Goal: Task Accomplishment & Management: Manage account settings

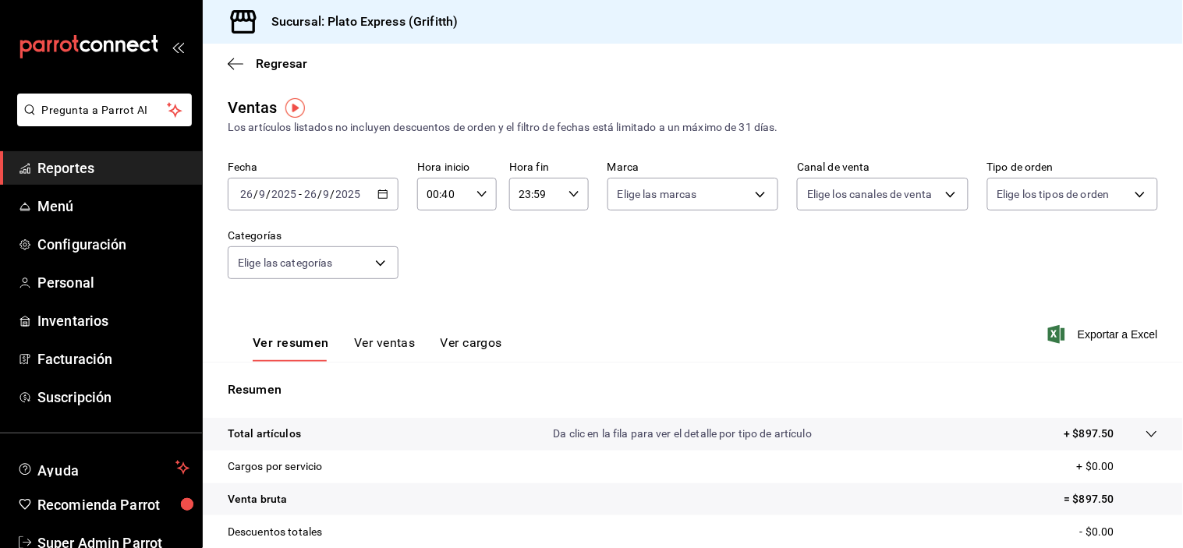
click at [493, 191] on div "00:40 Hora inicio" at bounding box center [457, 194] width 80 height 33
click at [435, 300] on button "02" at bounding box center [434, 309] width 33 height 31
click at [435, 298] on span "08" at bounding box center [434, 291] width 14 height 12
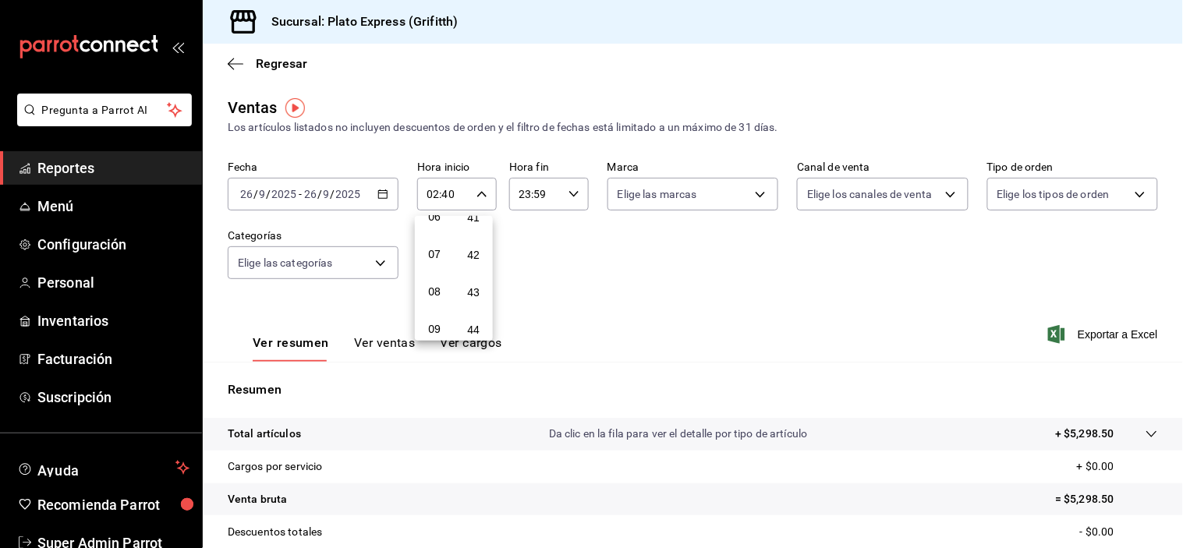
type input "08:40"
click at [604, 278] on div at bounding box center [591, 274] width 1183 height 548
click at [374, 349] on button "Ver ventas" at bounding box center [385, 348] width 62 height 27
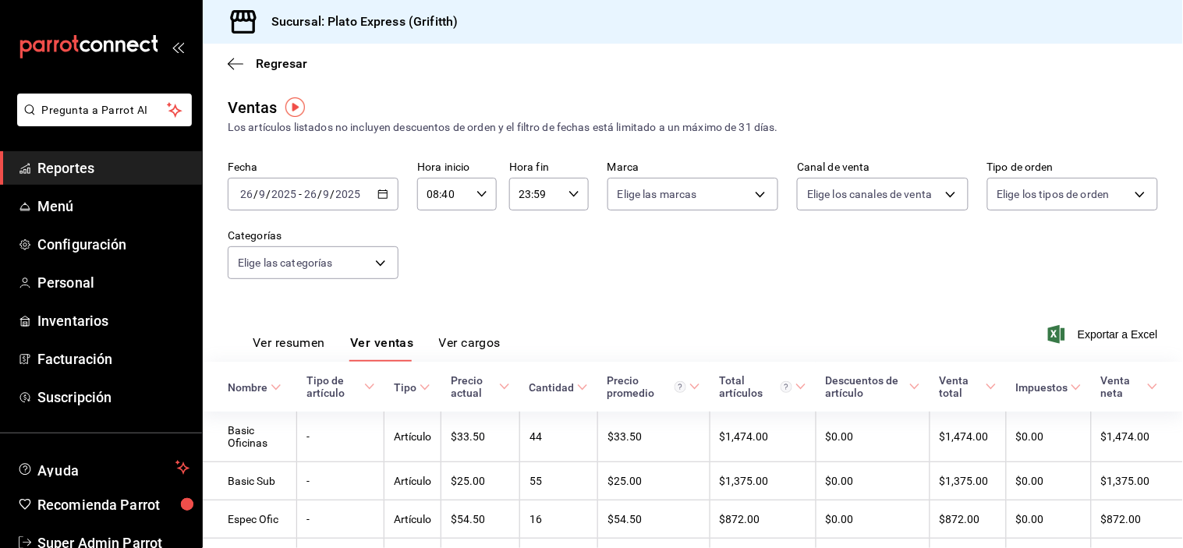
scroll to position [89, 0]
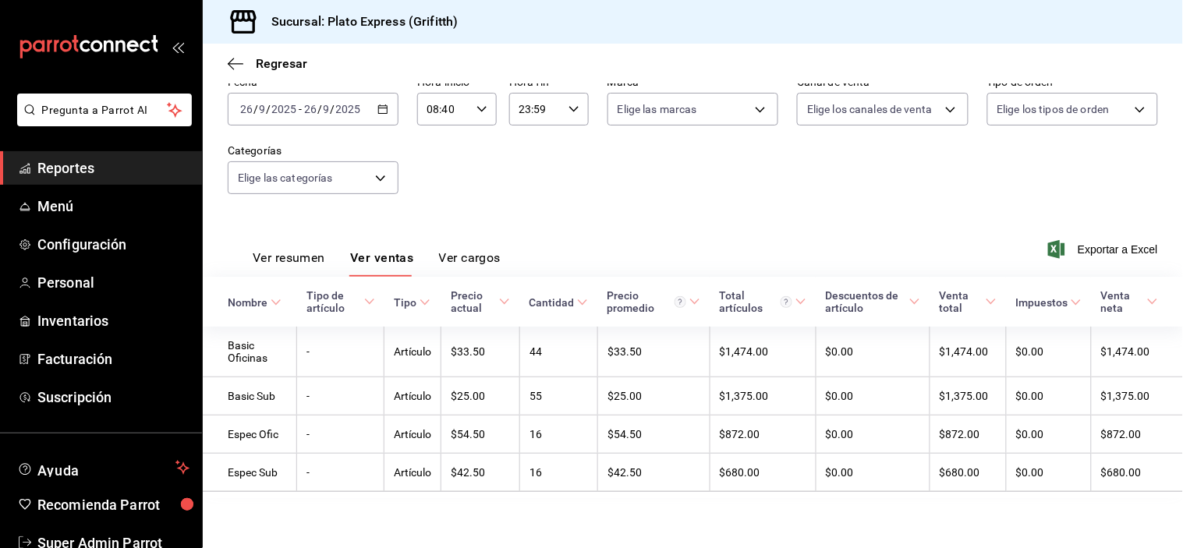
click at [302, 250] on button "Ver resumen" at bounding box center [289, 263] width 73 height 27
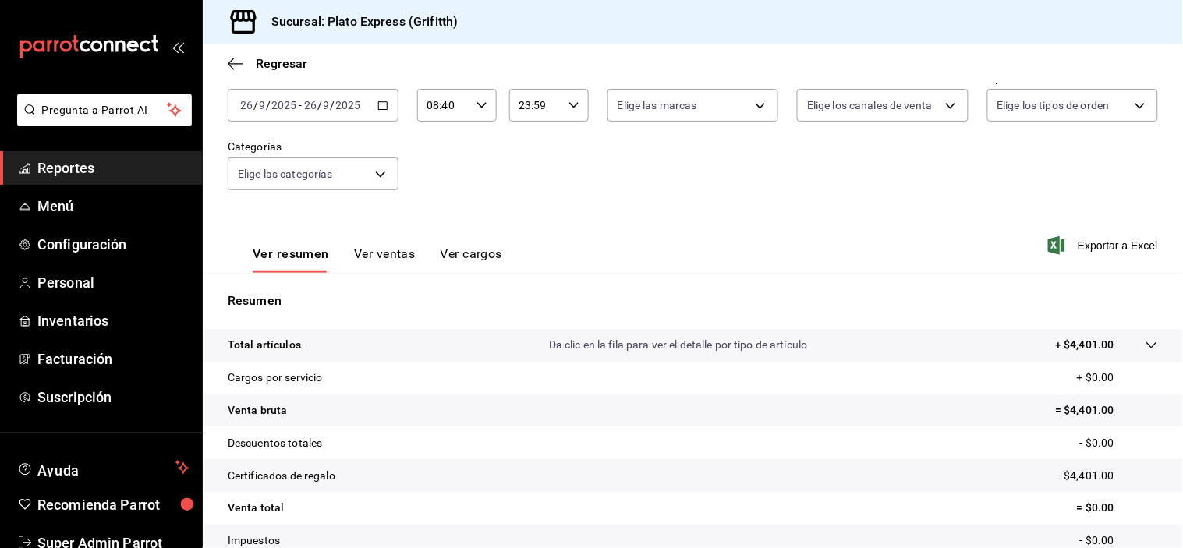
click at [354, 253] on button "Ver ventas" at bounding box center [385, 259] width 62 height 27
click at [352, 209] on div "Fecha 2025-09-26 26 / 9 / 2025 - 2025-09-26 26 / 9 / 2025 Hora inicio 08:40 Hor…" at bounding box center [693, 140] width 930 height 137
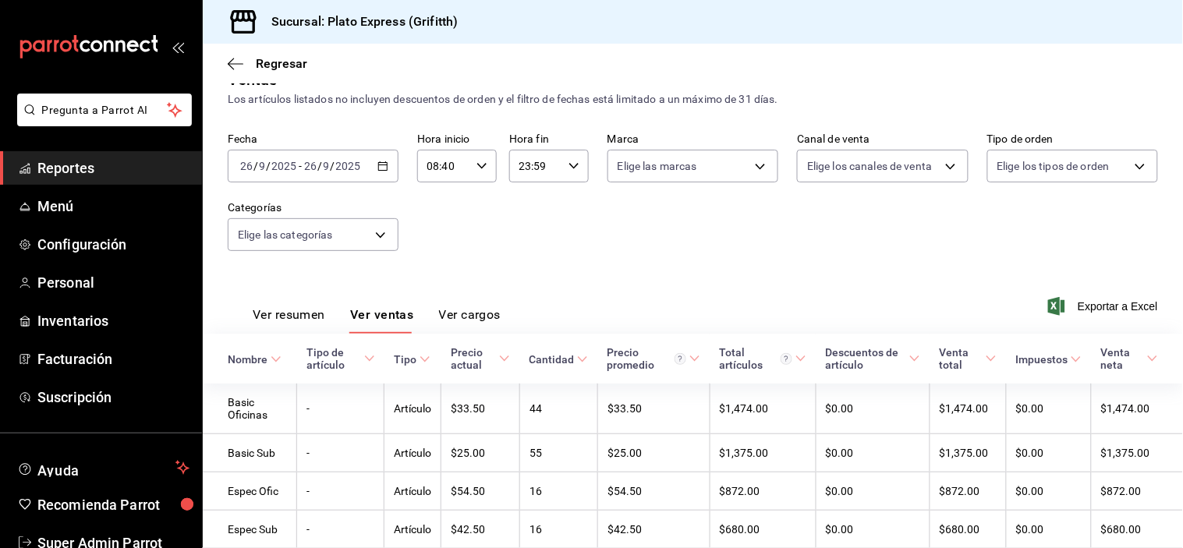
scroll to position [89, 0]
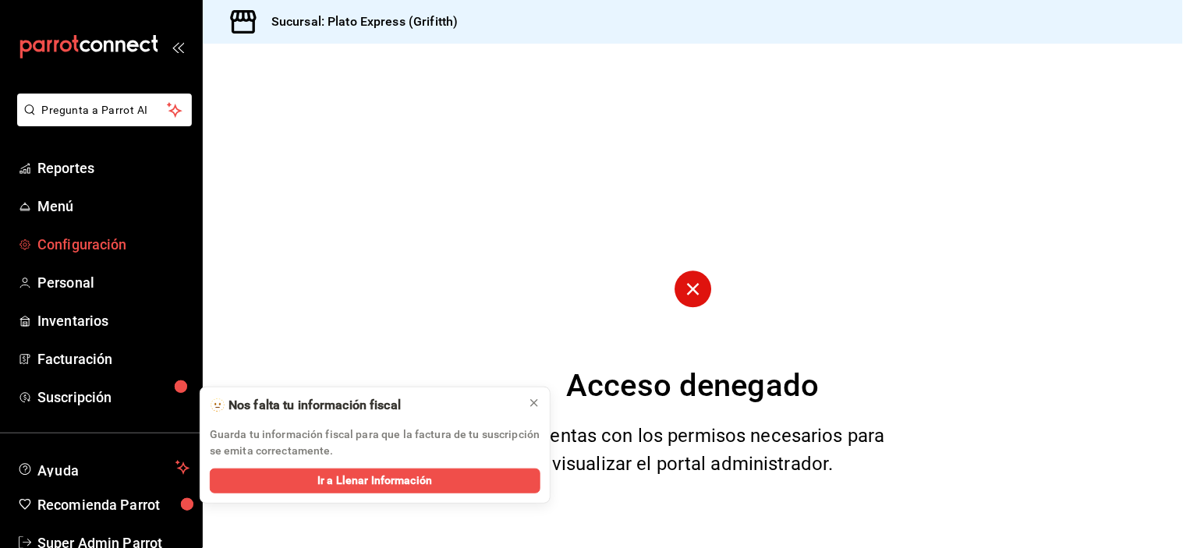
click at [107, 239] on span "Configuración" at bounding box center [113, 244] width 152 height 21
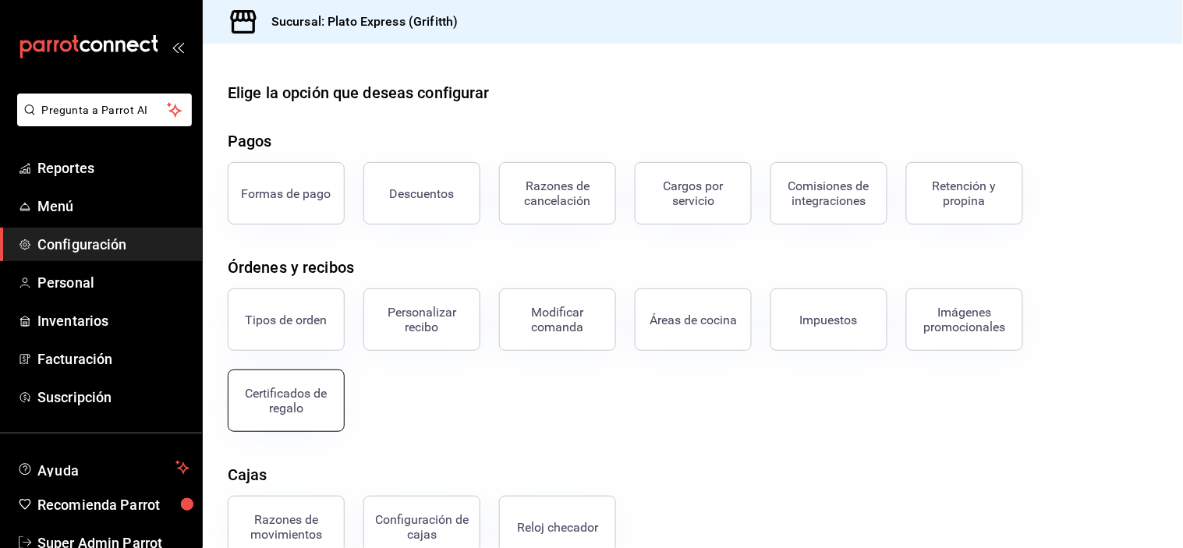
click at [328, 401] on div "Certificados de regalo" at bounding box center [286, 401] width 97 height 30
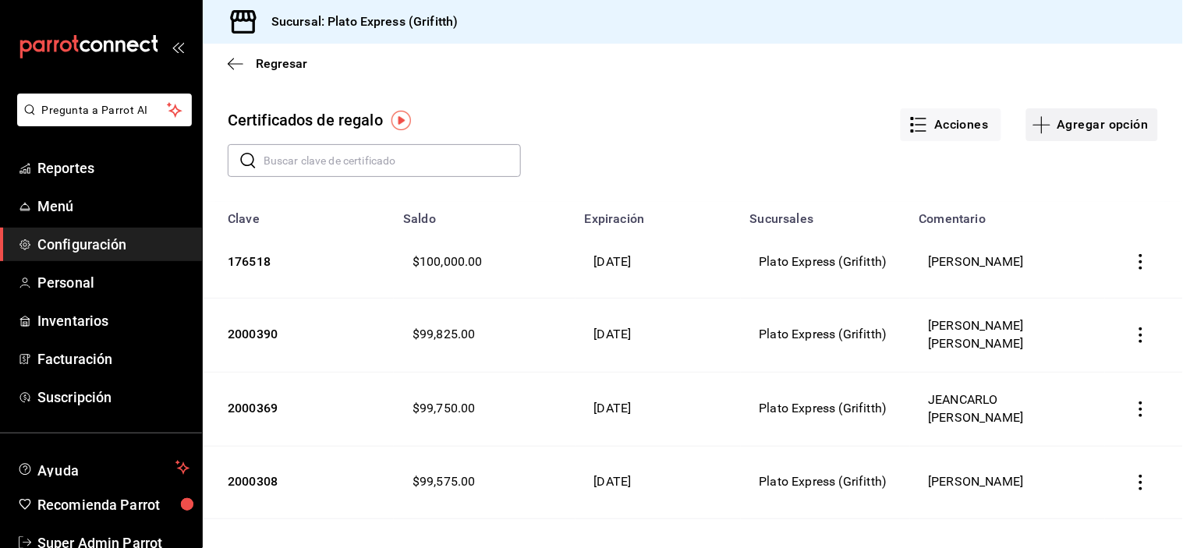
click at [1118, 126] on button "Agregar opción" at bounding box center [1092, 124] width 132 height 33
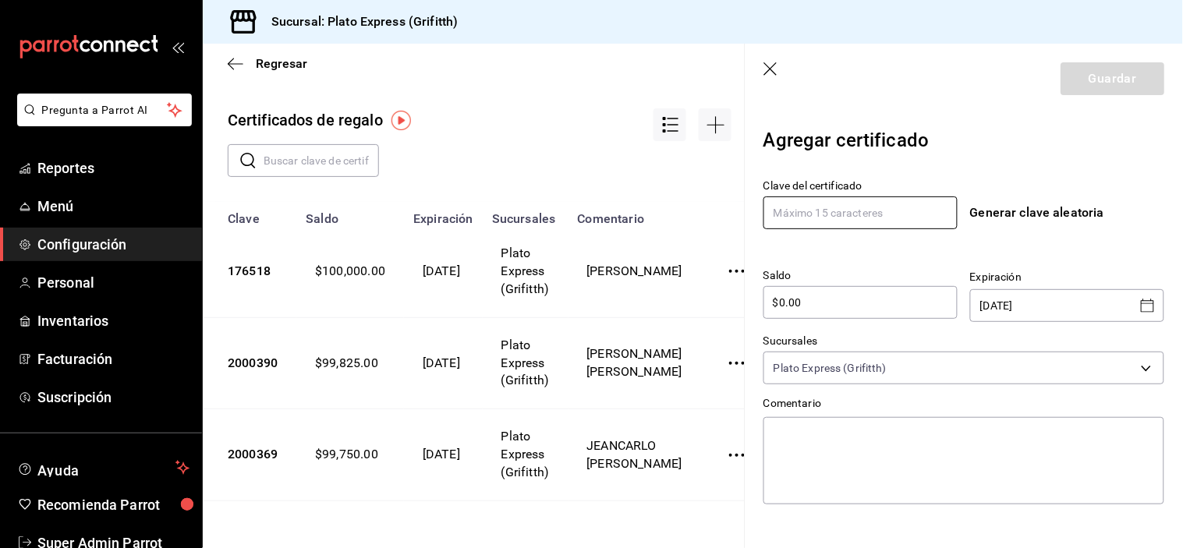
click at [905, 214] on input "text" at bounding box center [860, 213] width 194 height 33
type input "1800"
click at [866, 294] on input "$0.00" at bounding box center [860, 302] width 194 height 19
type input "$0.00"
click at [866, 294] on input "$0.00" at bounding box center [860, 302] width 194 height 19
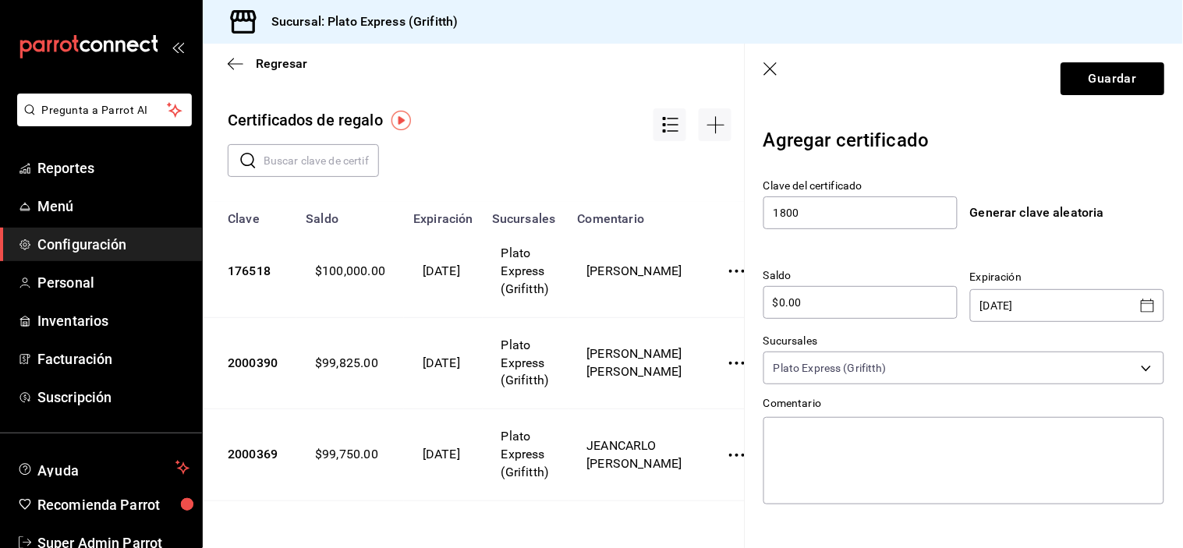
click at [866, 294] on input "$0.00" at bounding box center [860, 302] width 194 height 19
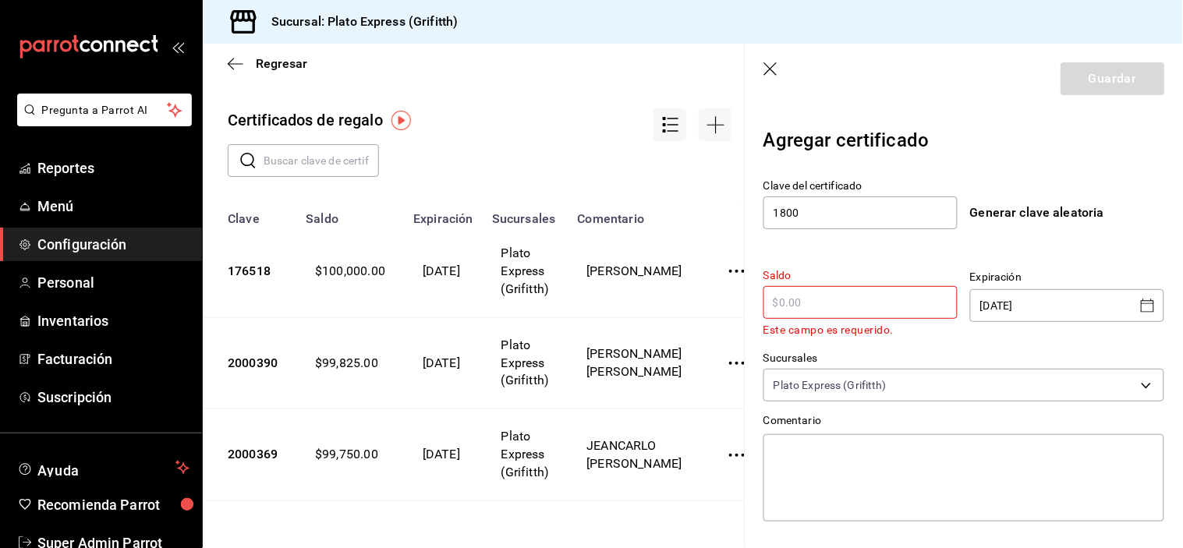
click at [866, 294] on input "text" at bounding box center [860, 302] width 194 height 19
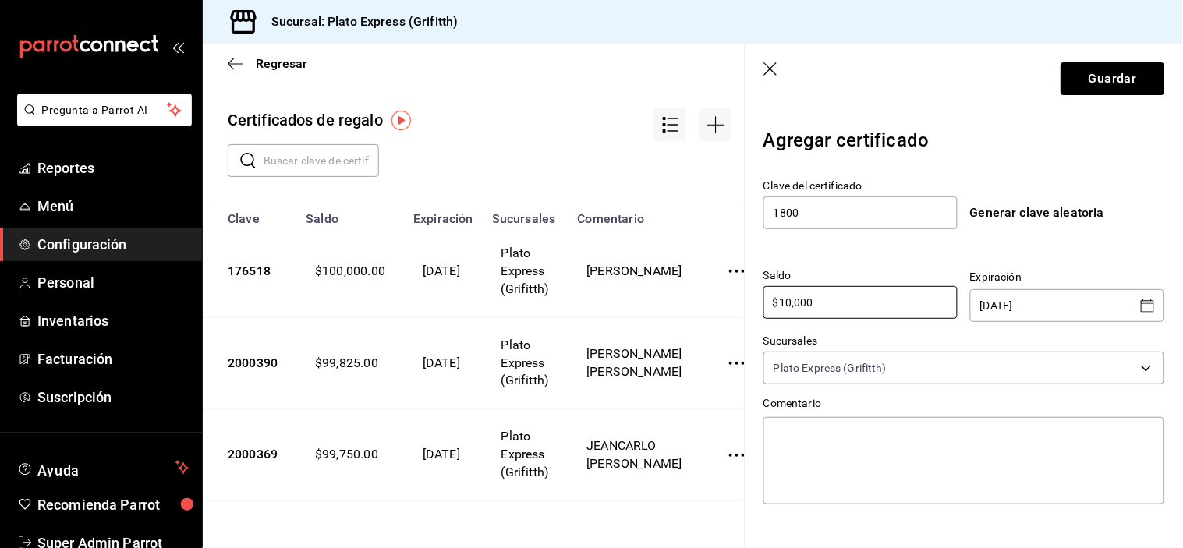
type input "$10,000"
click at [1139, 300] on icon "Open calendar" at bounding box center [1148, 305] width 19 height 19
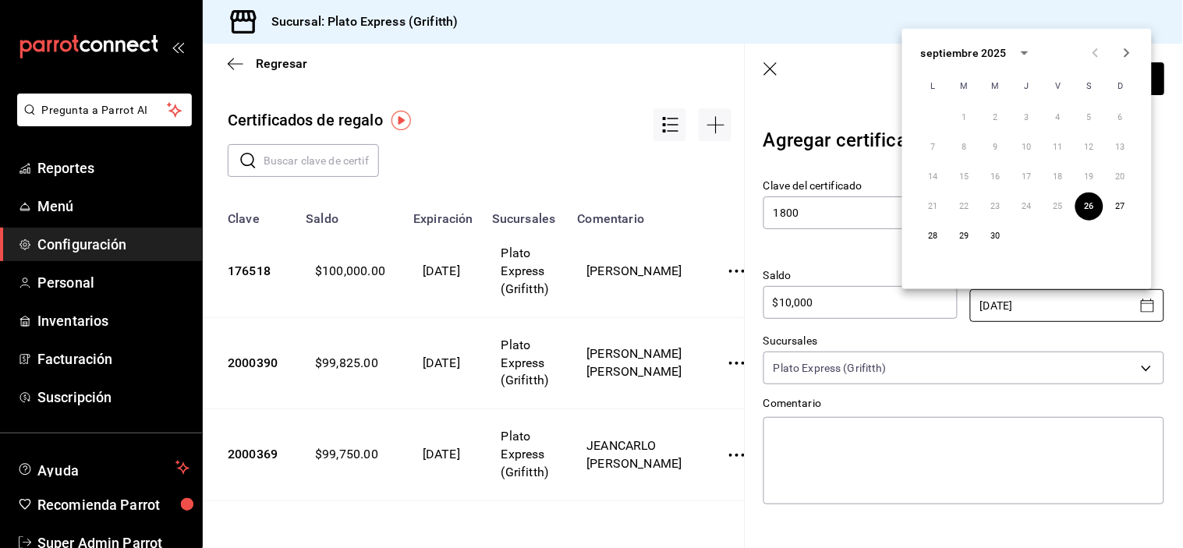
click at [1032, 47] on icon "calendar view is open, switch to year view" at bounding box center [1024, 53] width 19 height 19
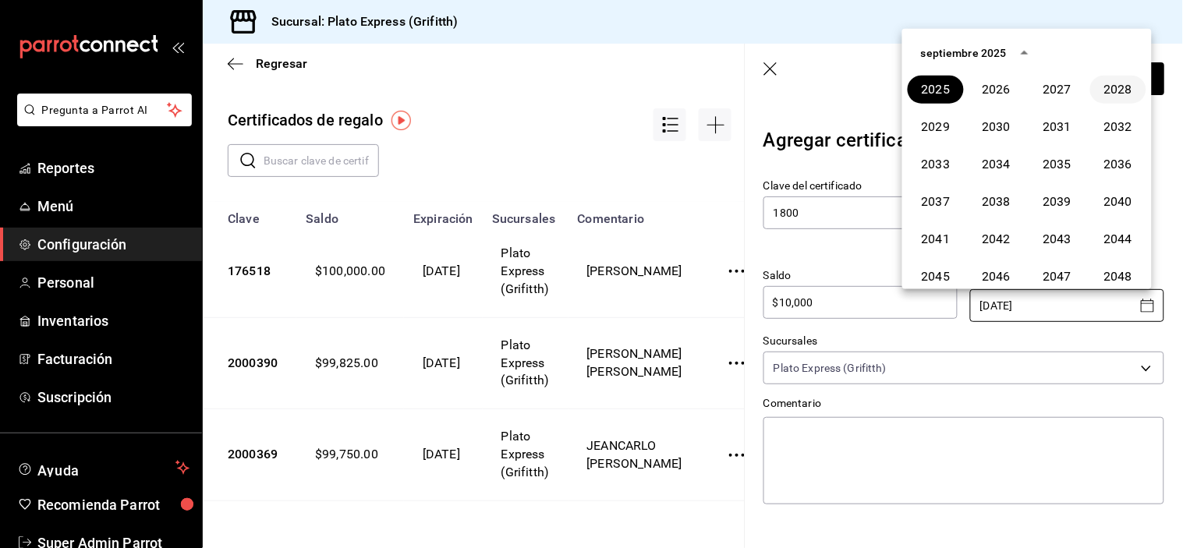
click at [1093, 90] on button "2028" at bounding box center [1118, 90] width 56 height 28
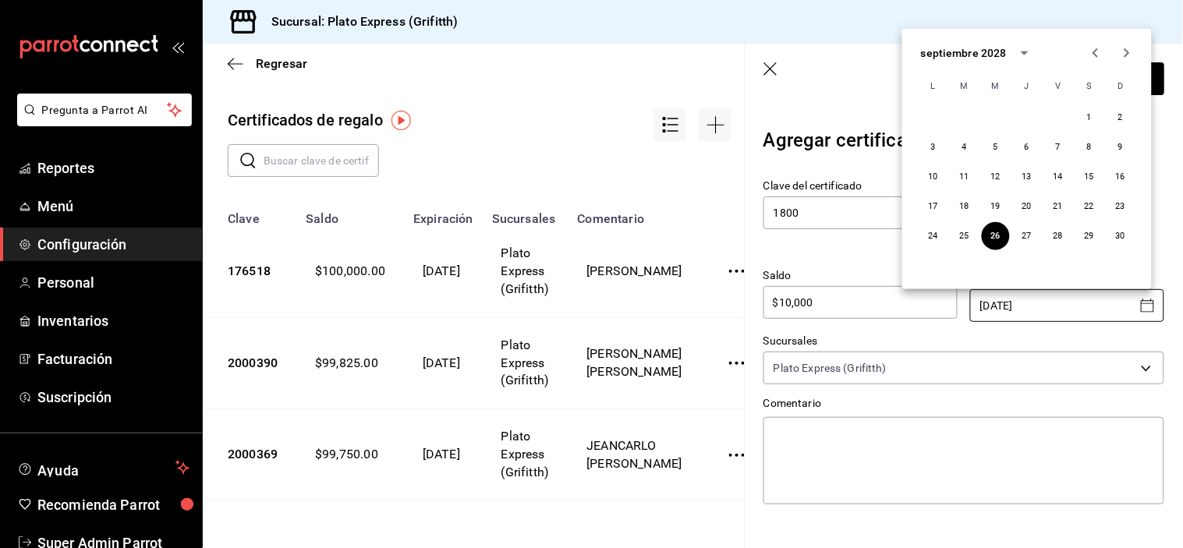
click at [1121, 55] on icon "Next month" at bounding box center [1127, 53] width 19 height 19
click at [930, 253] on button "31" at bounding box center [933, 266] width 28 height 28
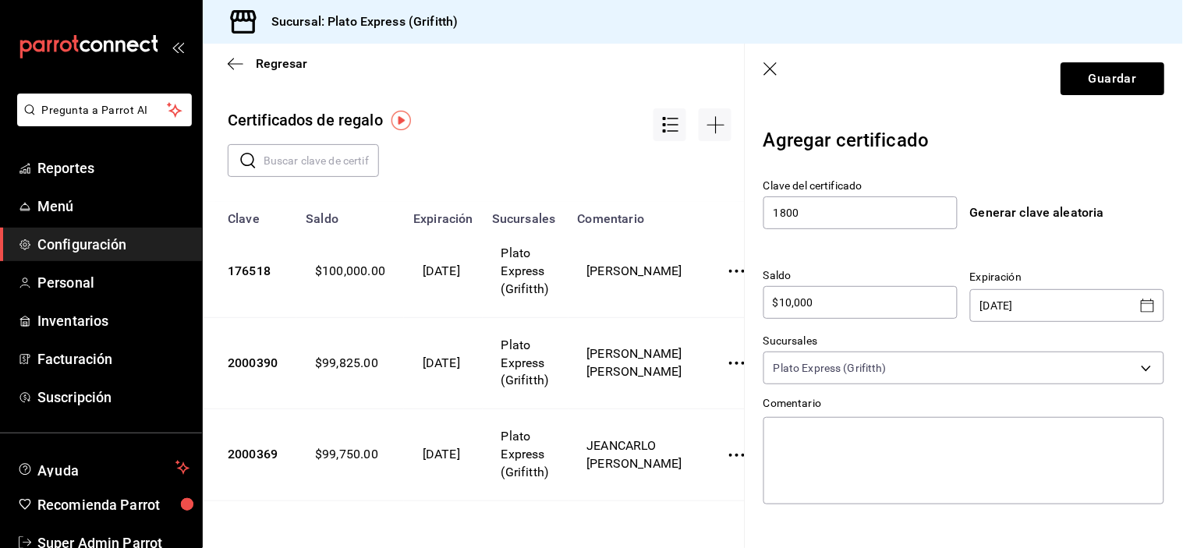
type input "[DATE]"
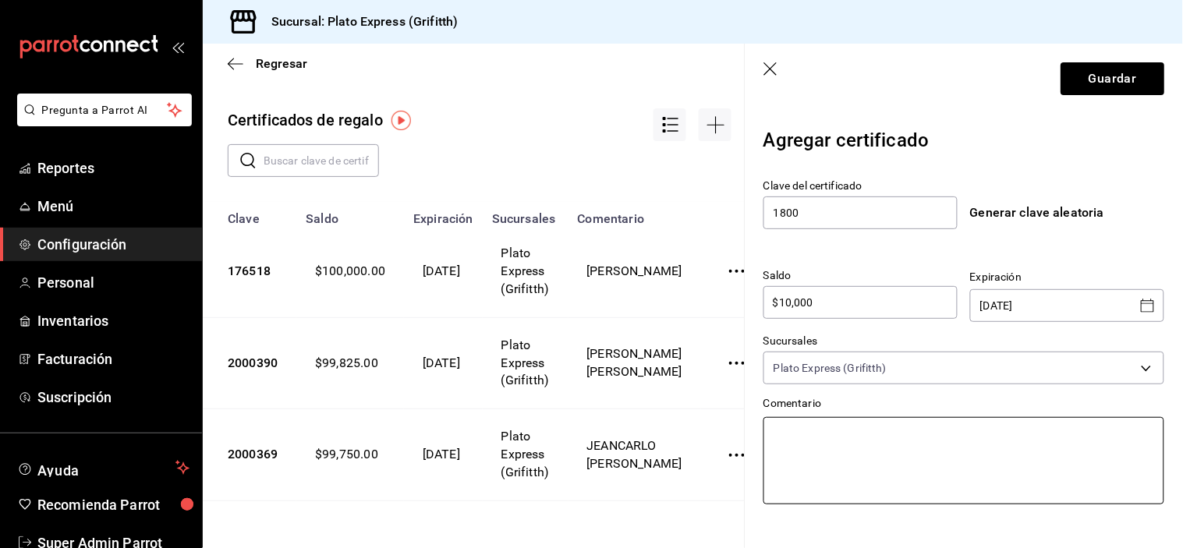
click at [920, 449] on textarea at bounding box center [963, 460] width 401 height 87
type textarea "S"
type textarea "x"
type textarea "SA"
type textarea "x"
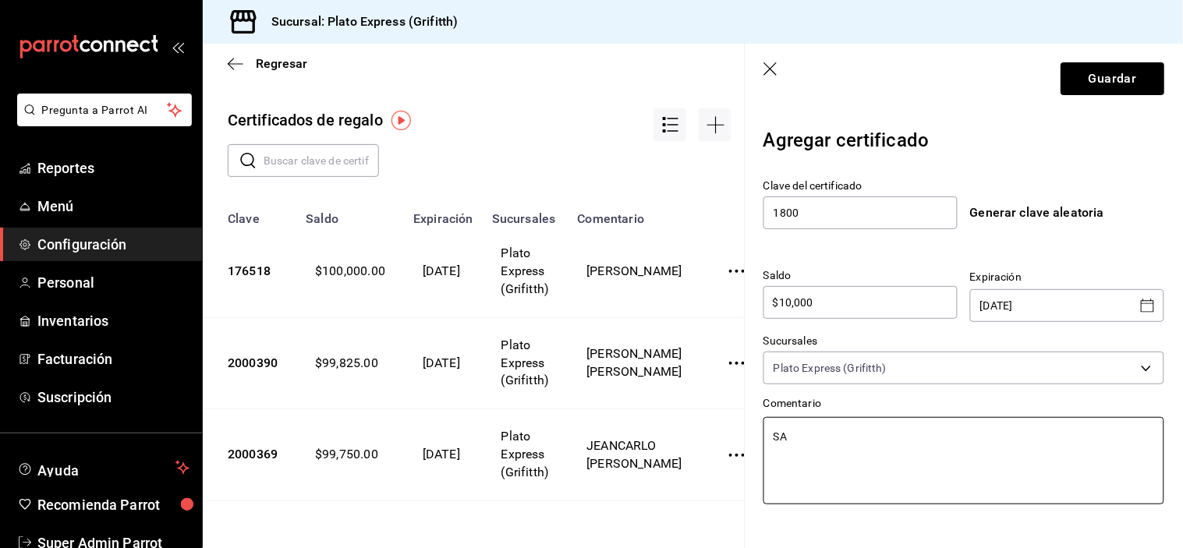
type textarea "SAN"
type textarea "x"
type textarea "SAND"
type textarea "x"
type textarea "SANDR"
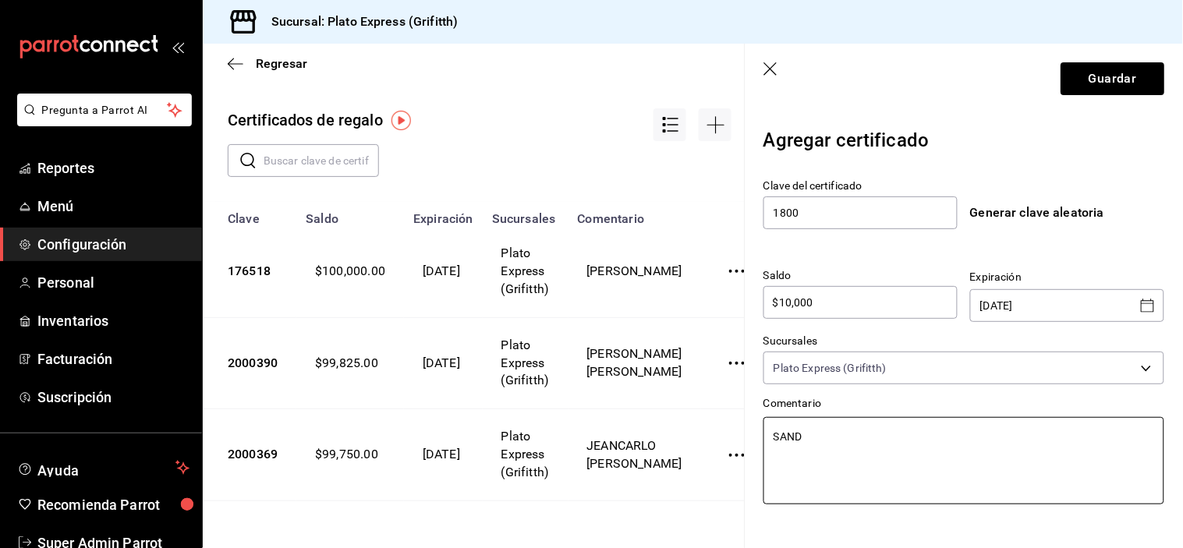
type textarea "x"
type textarea "[PERSON_NAME]"
type textarea "x"
type textarea "[PERSON_NAME] SA"
type textarea "x"
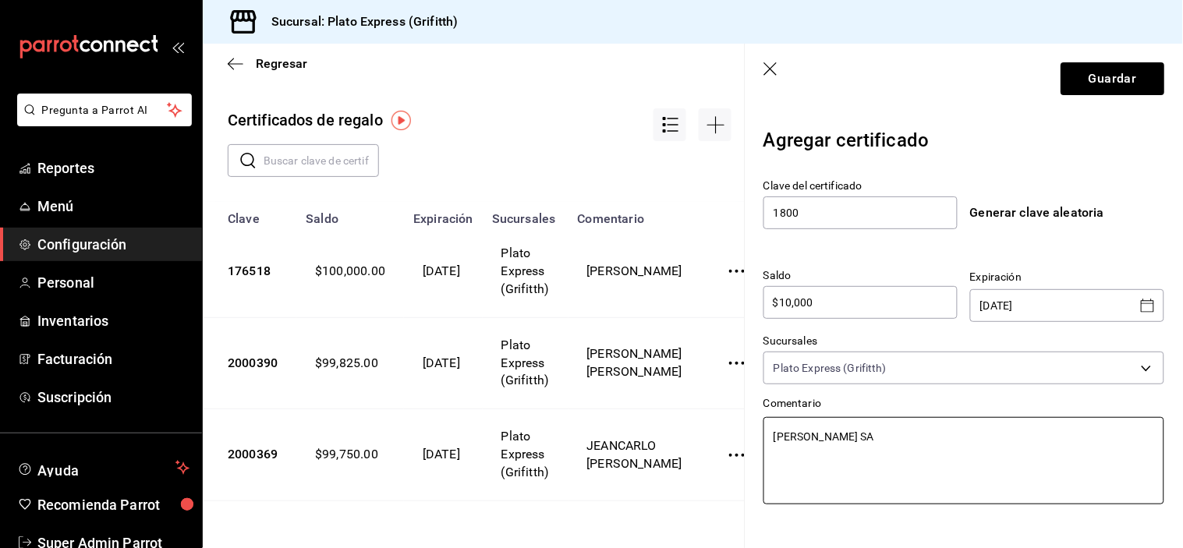
type textarea "[PERSON_NAME]"
type textarea "x"
type textarea "[PERSON_NAME]"
type textarea "x"
type textarea "[PERSON_NAME]"
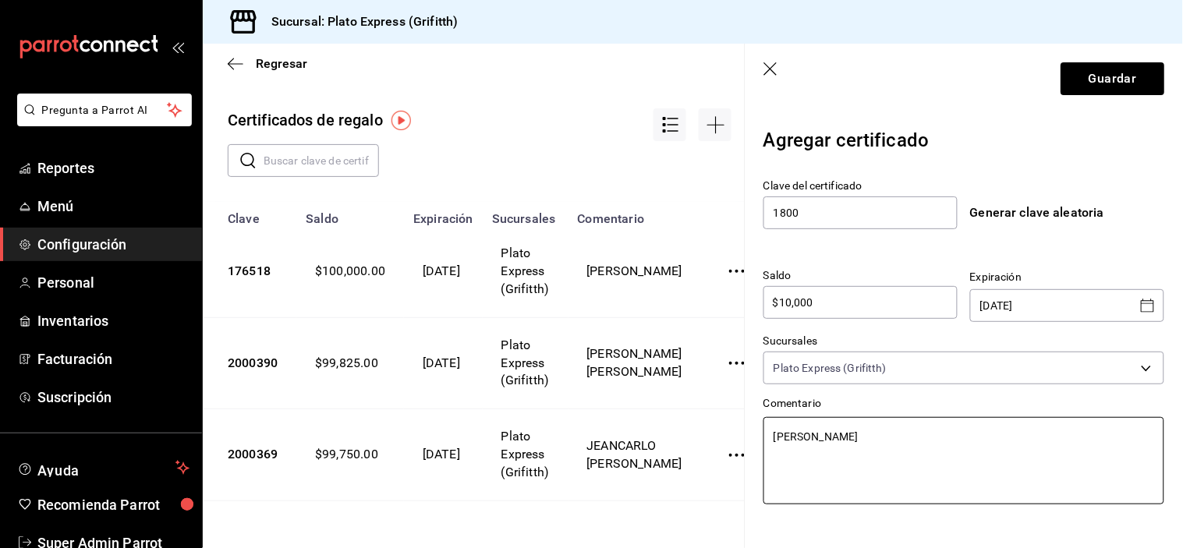
type textarea "x"
type textarea "[PERSON_NAME]"
type textarea "x"
type textarea "[PERSON_NAME]"
type textarea "x"
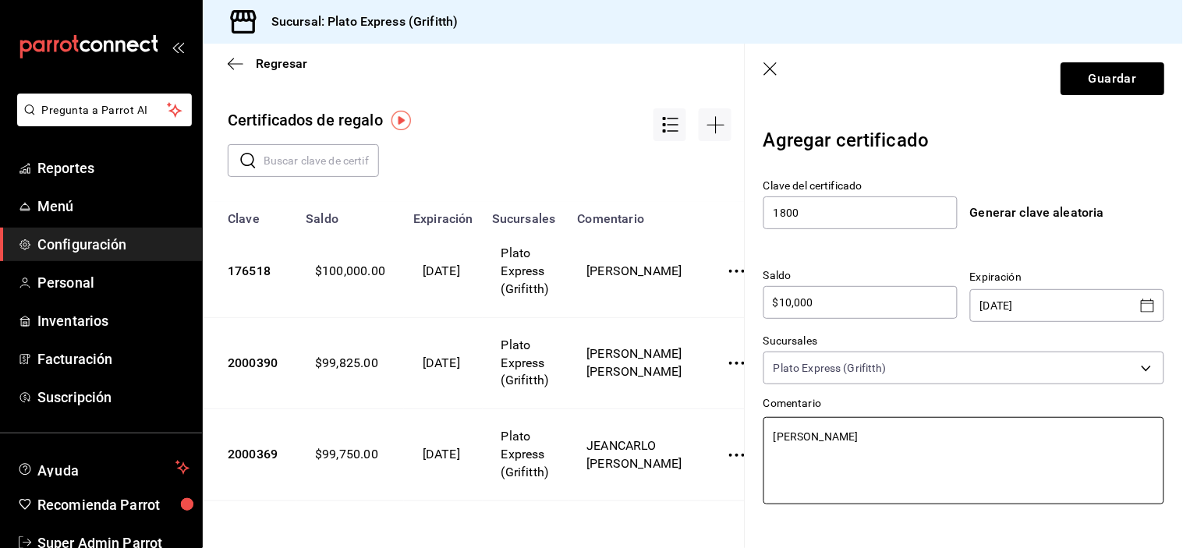
type textarea "[PERSON_NAME]"
type textarea "x"
type textarea "[PERSON_NAME]"
type textarea "x"
type textarea "[PERSON_NAME]"
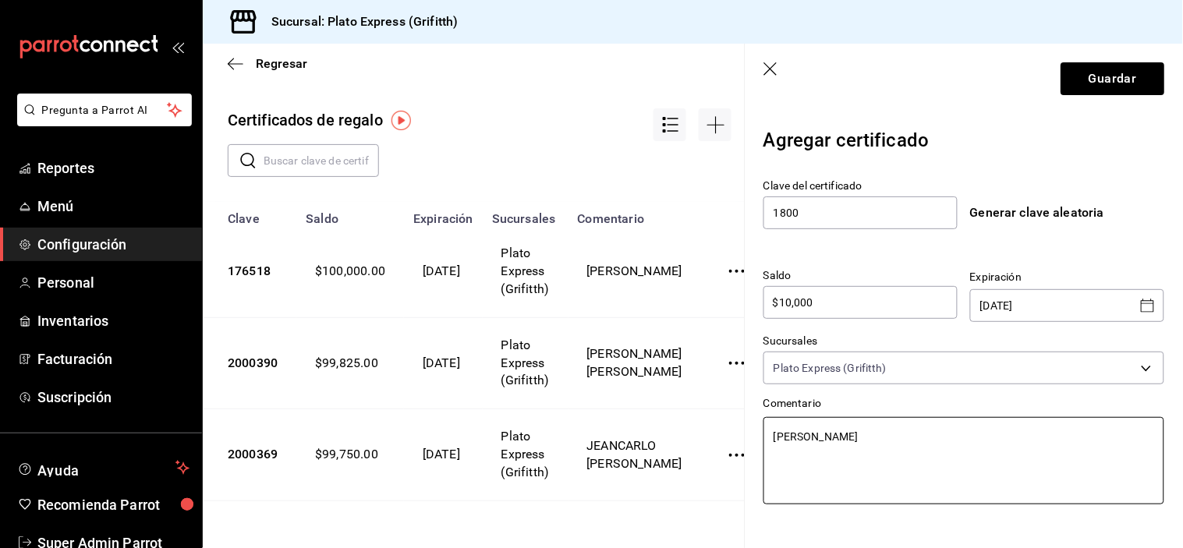
type textarea "x"
type textarea "[PERSON_NAME]"
type textarea "x"
type textarea "[PERSON_NAME] [PERSON_NAME]"
type textarea "x"
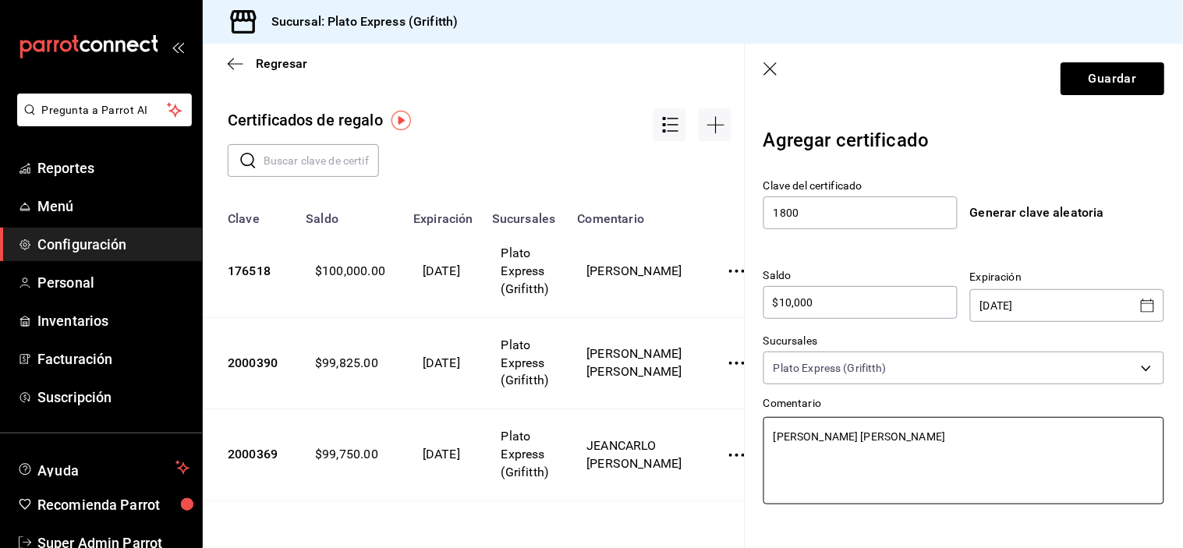
type textarea "[PERSON_NAME]"
type textarea "x"
type textarea "[PERSON_NAME] [PERSON_NAME]"
type textarea "x"
type textarea "[PERSON_NAME]"
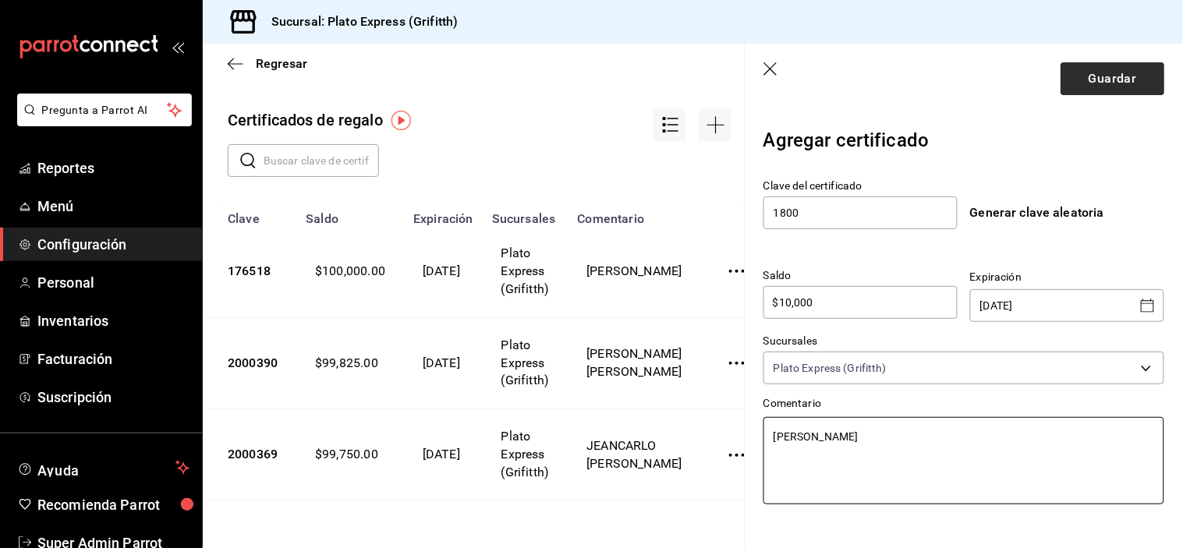
type textarea "x"
type textarea "[PERSON_NAME]"
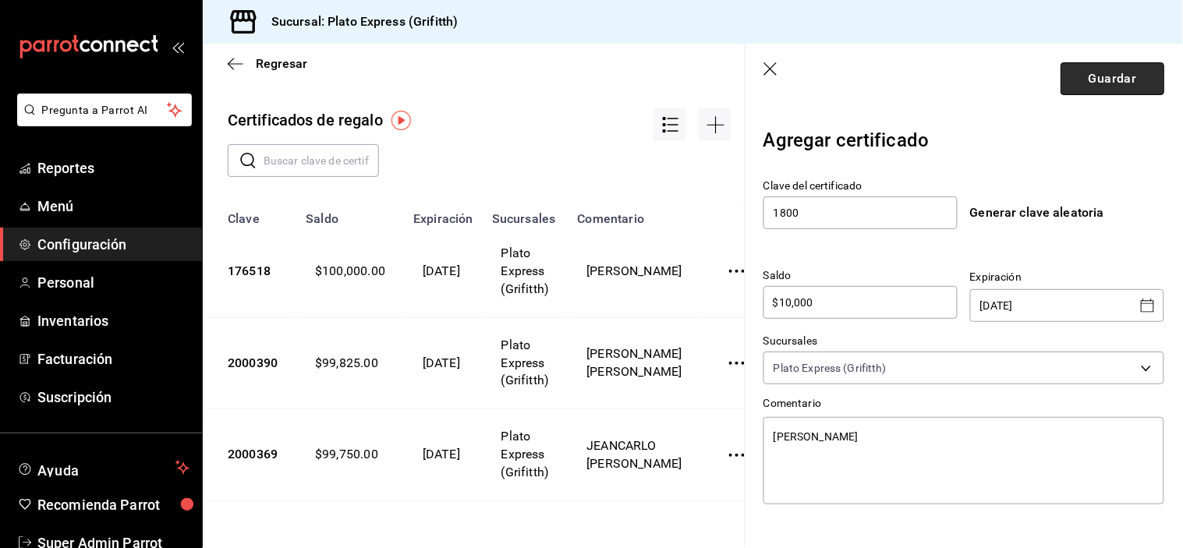
click at [1095, 80] on button "Guardar" at bounding box center [1113, 78] width 104 height 33
type textarea "x"
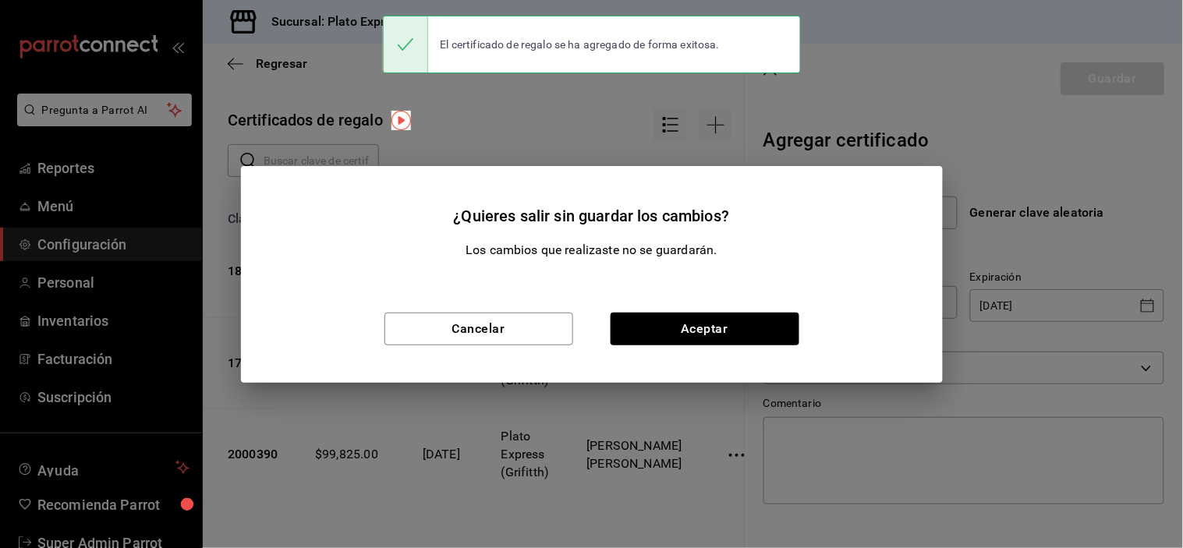
type input "$0.00"
click at [714, 328] on button "Aceptar" at bounding box center [705, 329] width 189 height 33
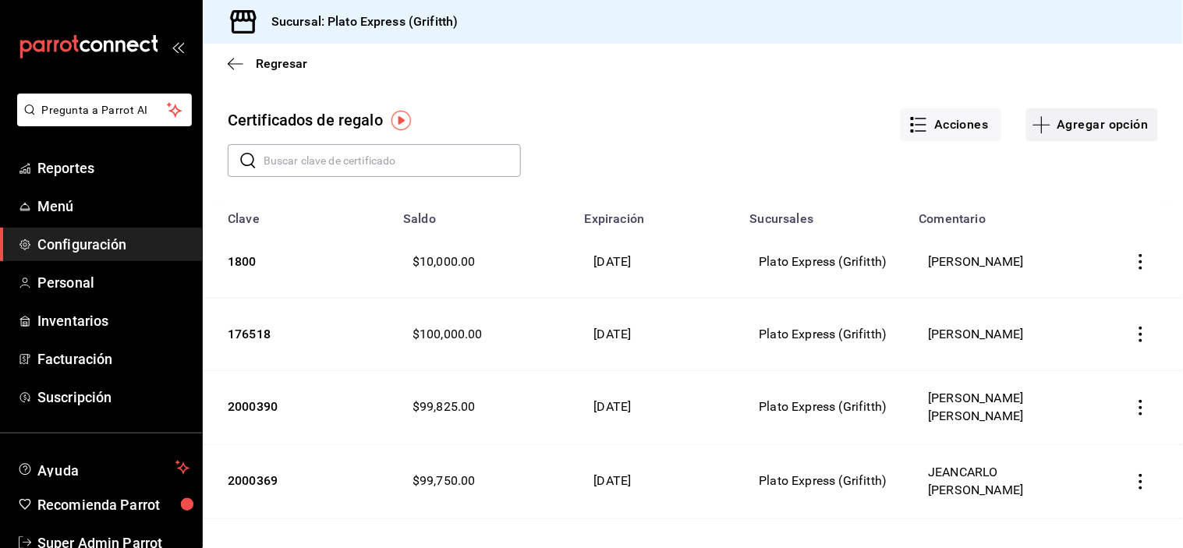
click at [1105, 122] on button "Agregar opción" at bounding box center [1092, 124] width 132 height 33
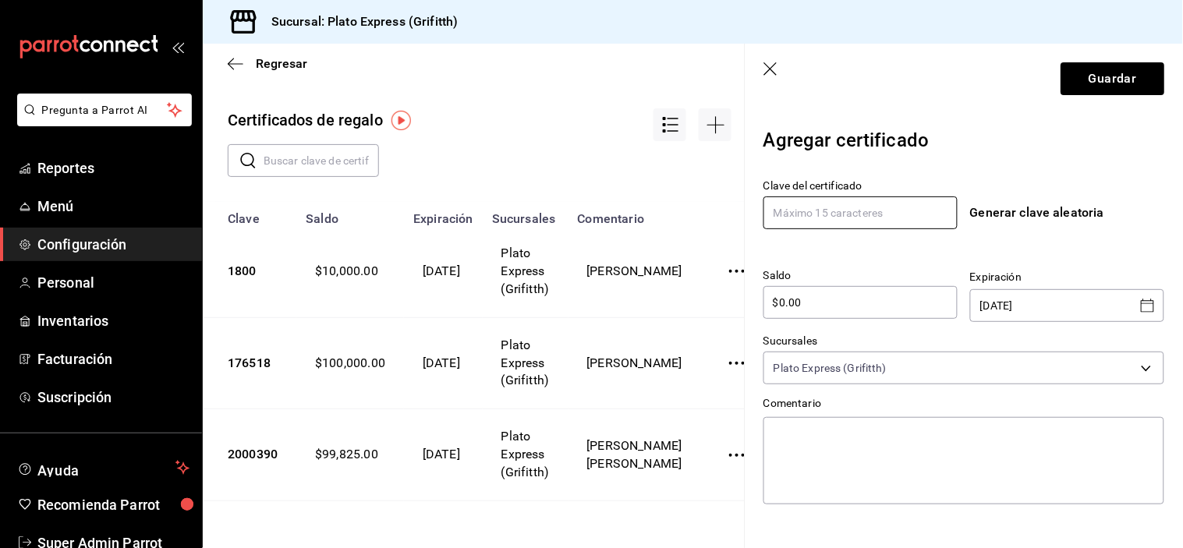
click at [894, 222] on input "text" at bounding box center [860, 213] width 194 height 33
click at [894, 222] on input "200037" at bounding box center [860, 213] width 194 height 33
type input "200037"
click at [364, 166] on input "text" at bounding box center [321, 160] width 115 height 31
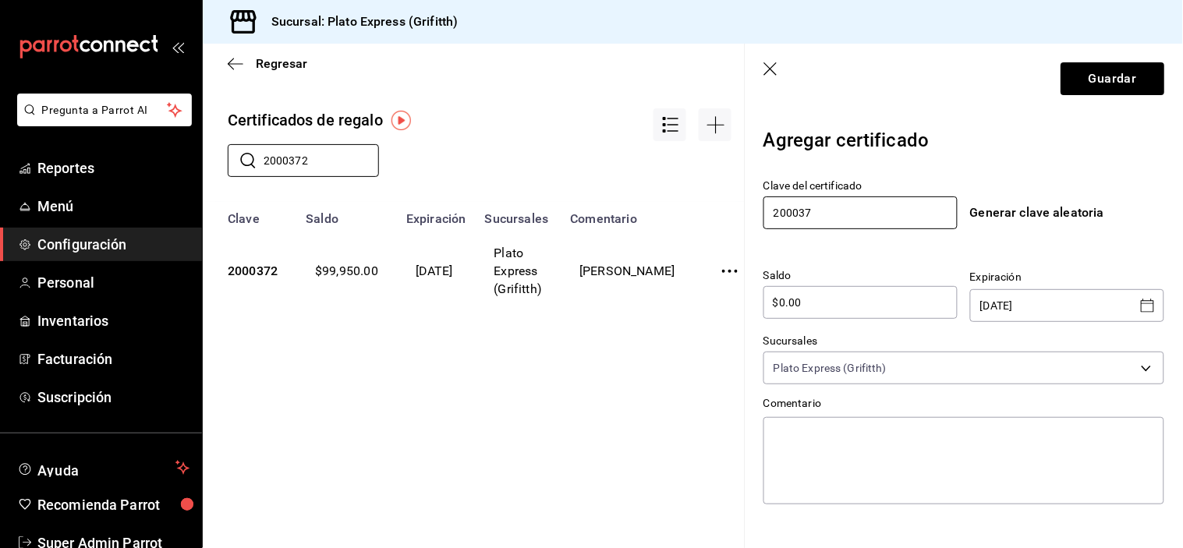
click at [858, 219] on input "200037" at bounding box center [860, 213] width 194 height 33
click at [351, 158] on input "2000372" at bounding box center [321, 160] width 115 height 31
type input "2000370"
drag, startPoint x: 843, startPoint y: 192, endPoint x: 846, endPoint y: 204, distance: 12.9
click at [846, 204] on div "Clave del certificado 200037" at bounding box center [860, 205] width 194 height 52
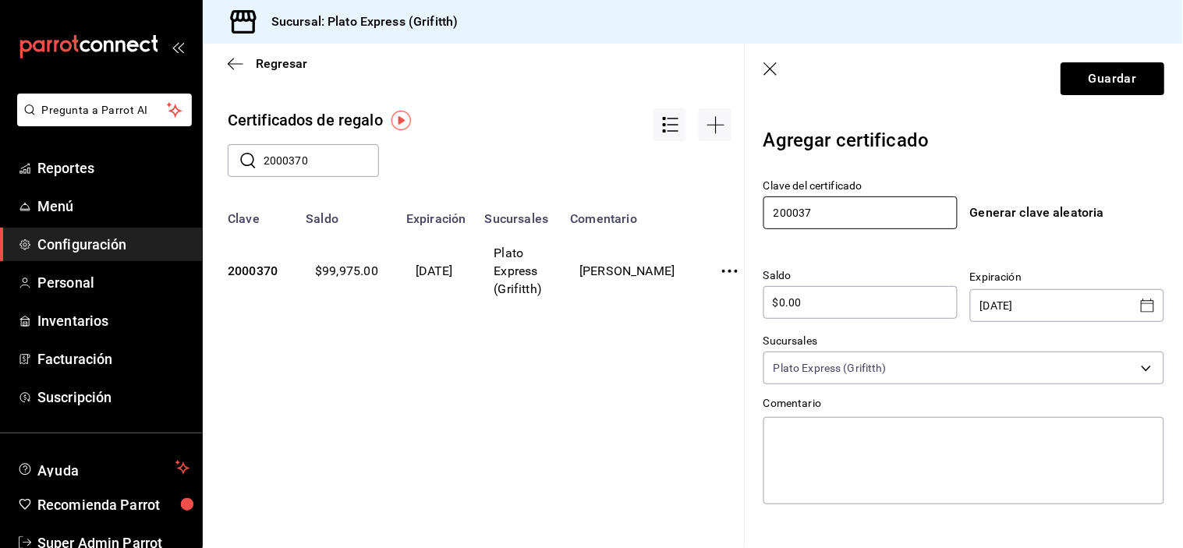
click at [846, 204] on input "200037" at bounding box center [860, 213] width 194 height 33
type input "2000373"
click at [861, 316] on div "$0.00 ​" at bounding box center [860, 302] width 194 height 33
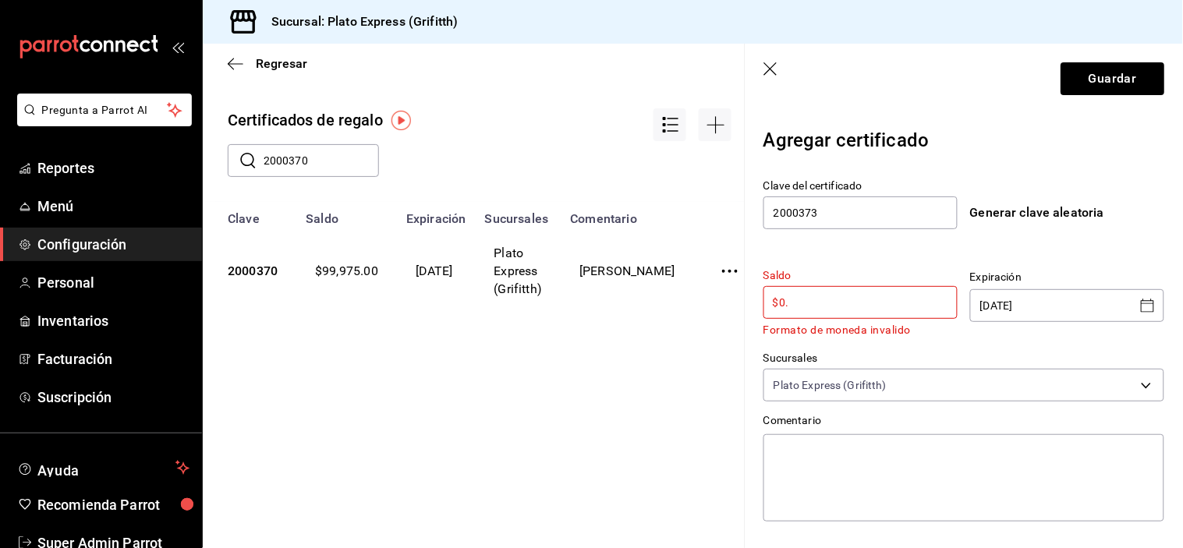
type input "$0"
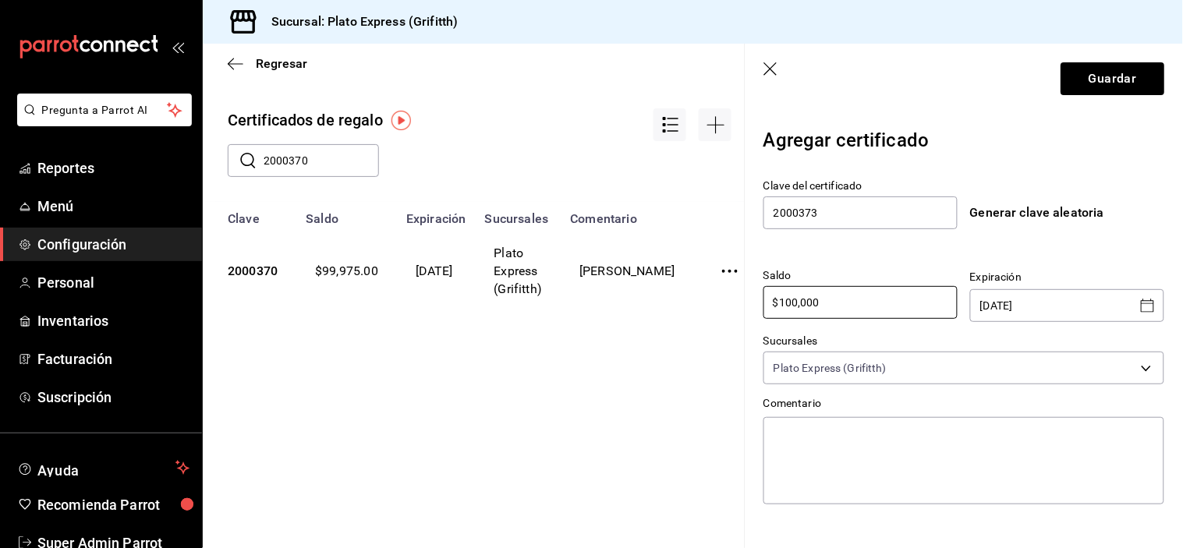
type input "$100,000"
click at [1139, 306] on icon "Open calendar" at bounding box center [1148, 305] width 19 height 19
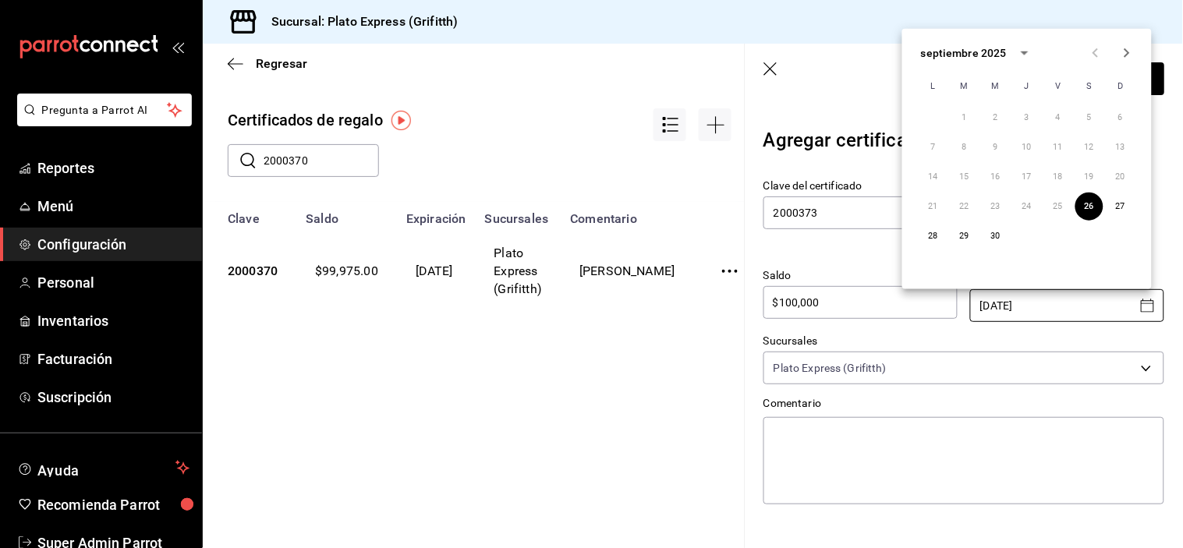
click at [995, 41] on div "septiembre 2025 L M M J V S D 1 2 3 4 5 6 7 8 9 10 11 12 13 14 15 16 17 18 19 2…" at bounding box center [1027, 159] width 250 height 260
click at [994, 44] on div "septiembre 2025" at bounding box center [979, 53] width 117 height 27
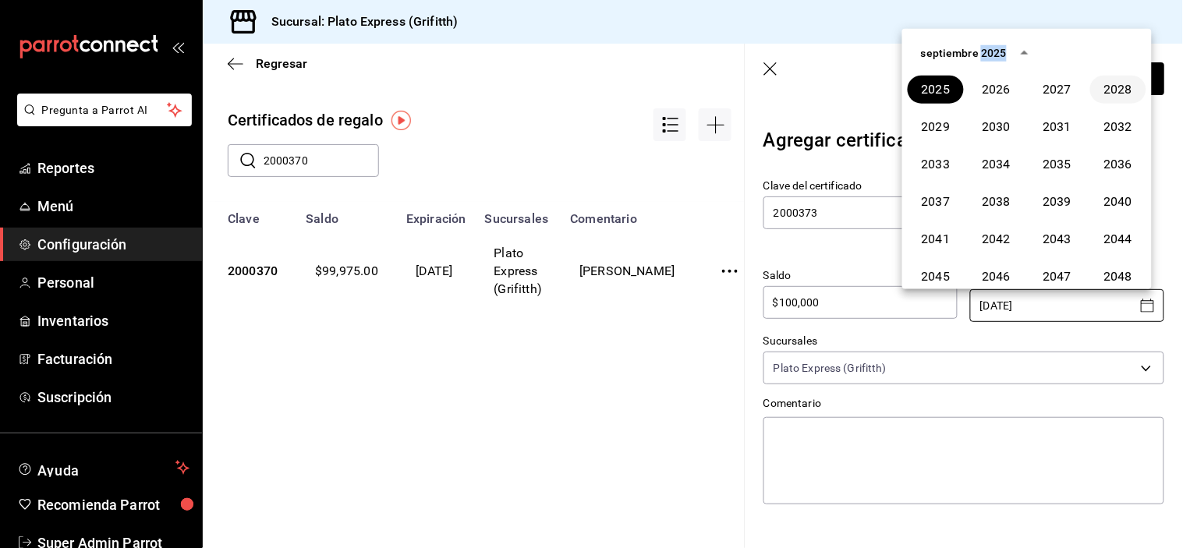
click at [1132, 83] on button "2028" at bounding box center [1118, 90] width 56 height 28
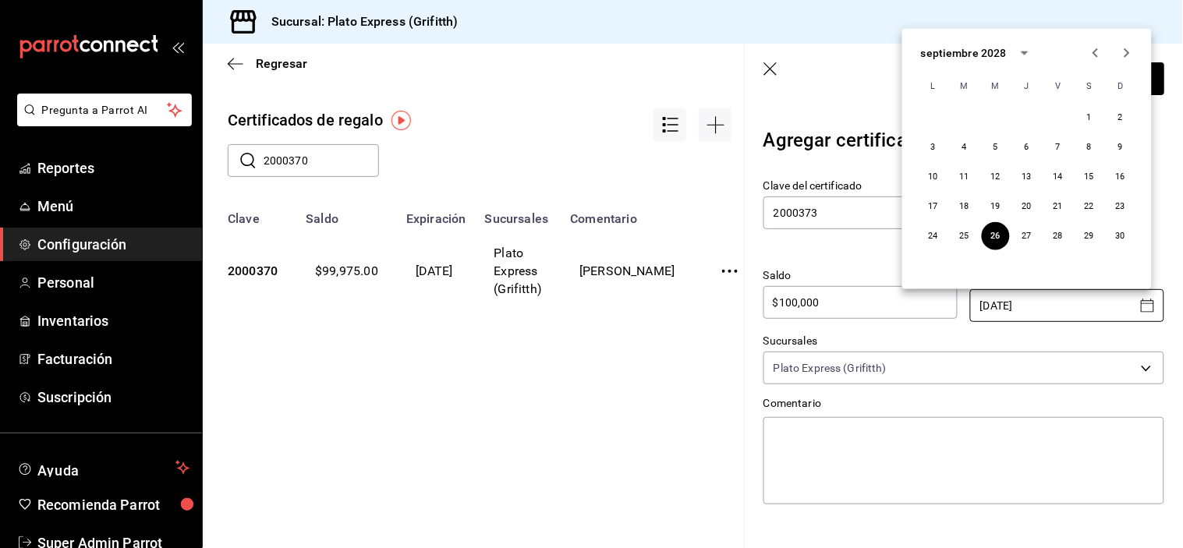
click at [1131, 60] on icon "Next month" at bounding box center [1127, 53] width 19 height 19
click at [924, 264] on button "31" at bounding box center [933, 266] width 28 height 28
type input "[DATE]"
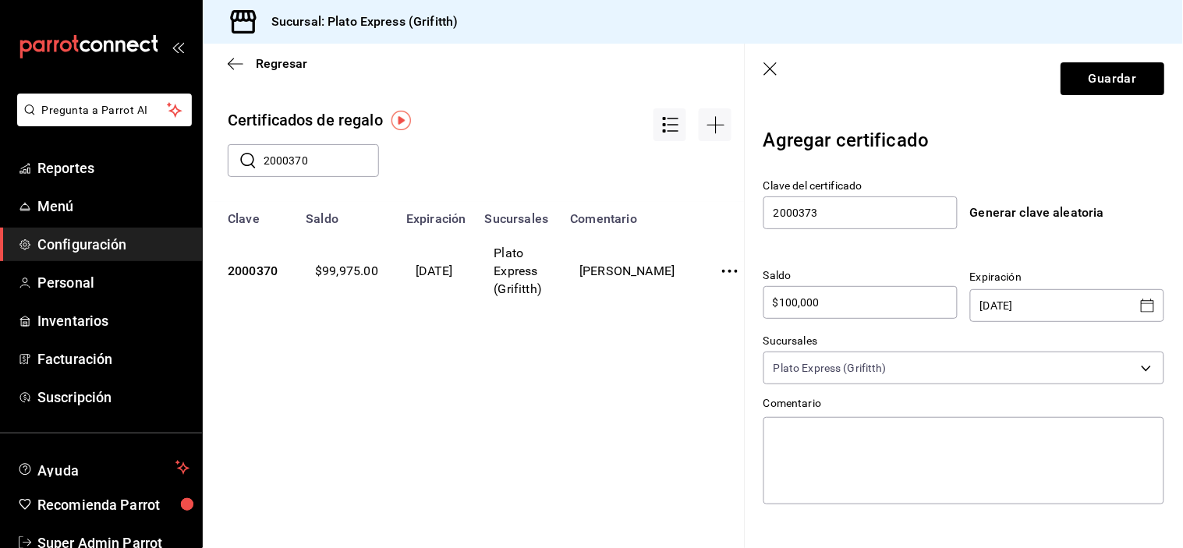
click at [955, 416] on div "x" at bounding box center [963, 461] width 401 height 94
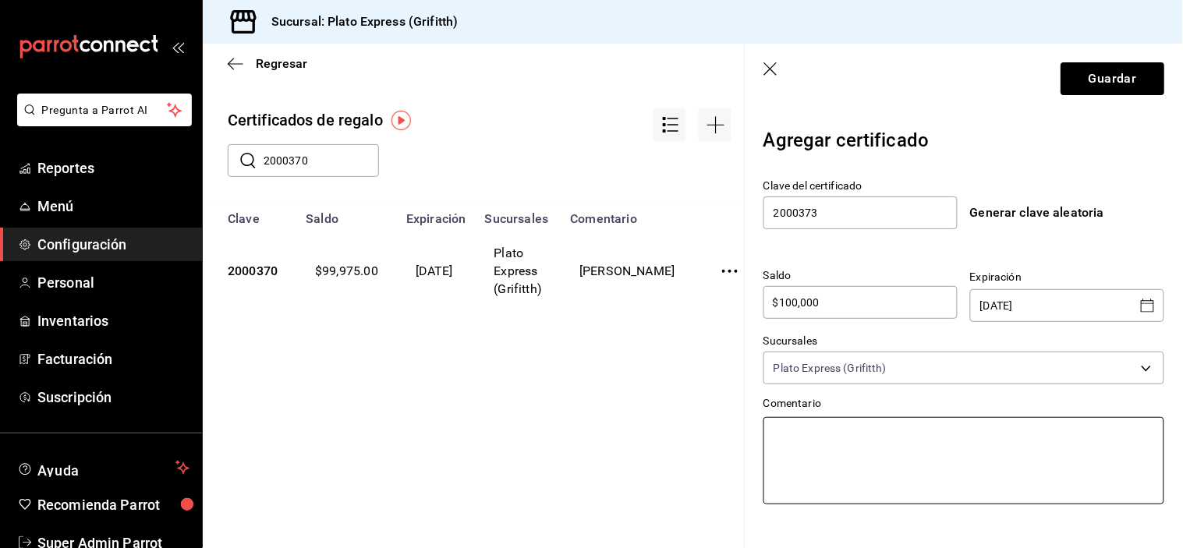
type textarea "j"
type textarea "x"
type textarea "jE"
type textarea "x"
type textarea "jEA"
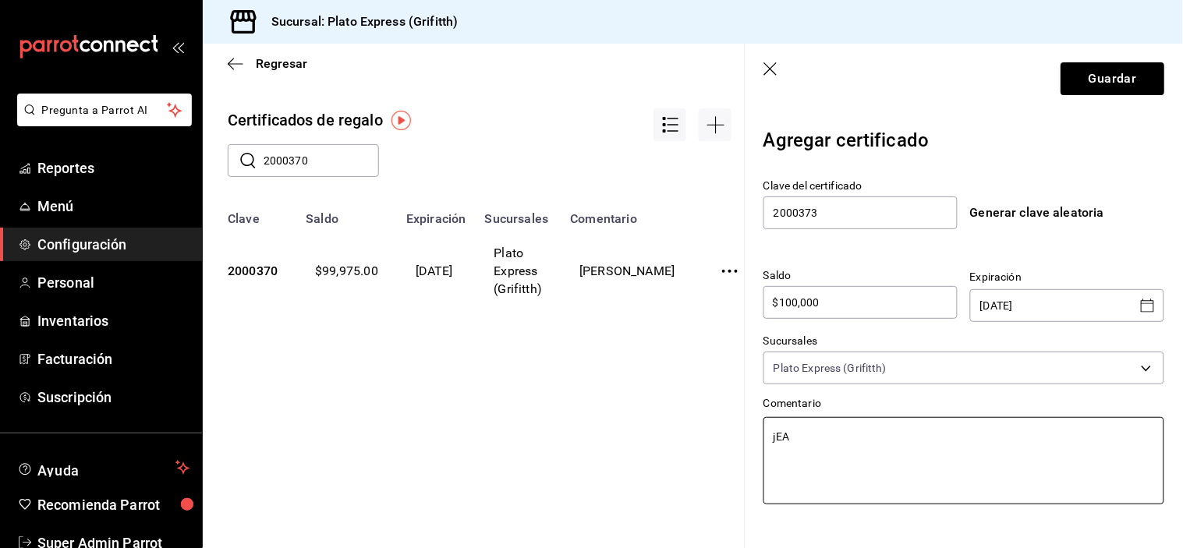
type textarea "x"
type textarea "jE"
type textarea "x"
type textarea "j"
type textarea "x"
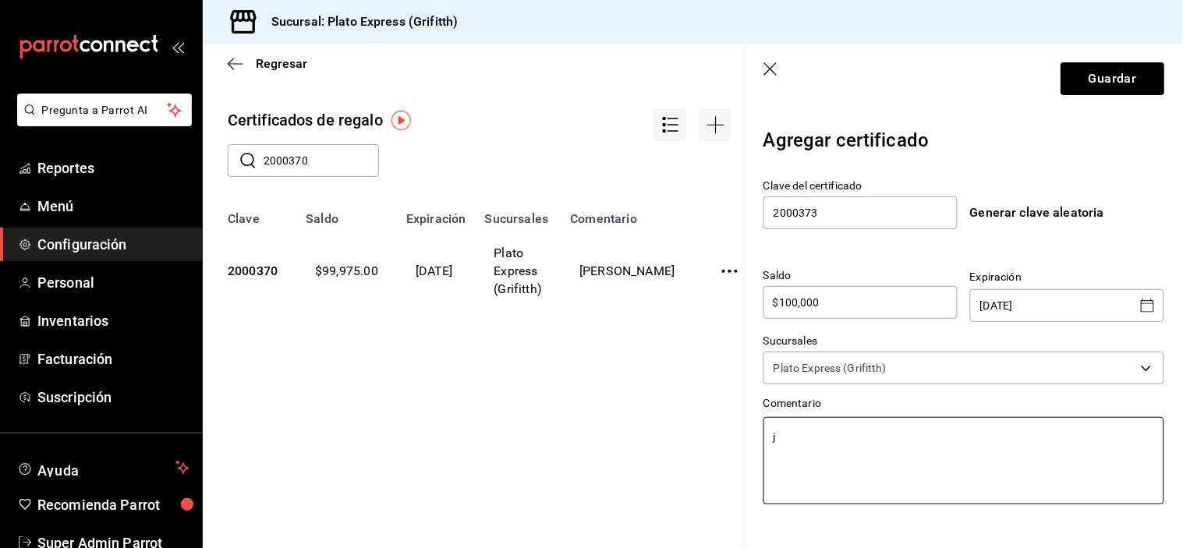
type textarea "x"
type textarea "JE"
type textarea "x"
type textarea "JEA"
type textarea "x"
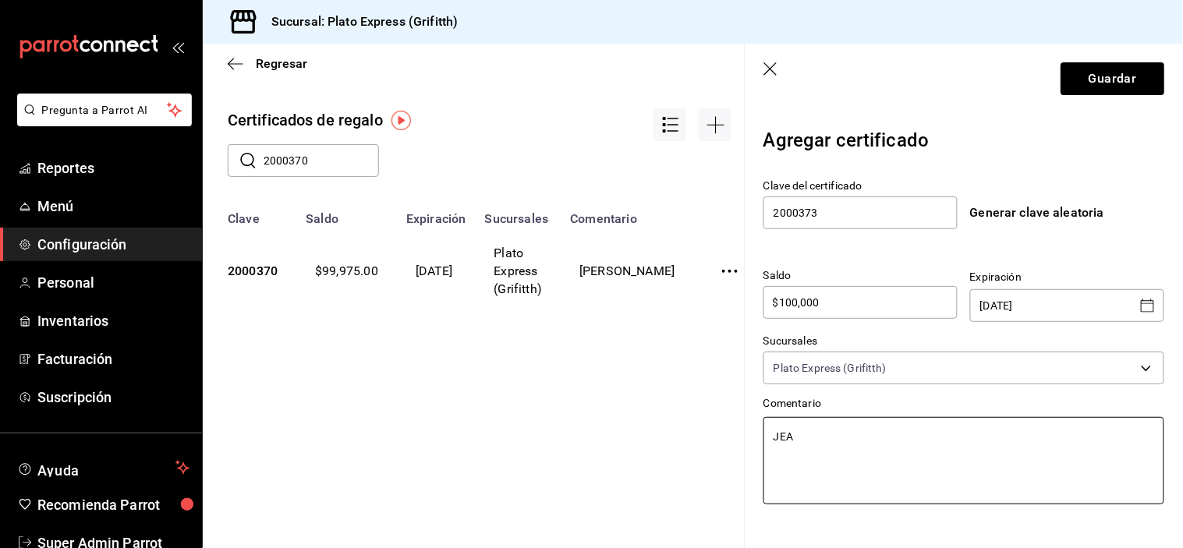
type textarea "[PERSON_NAME]"
type textarea "x"
type textarea "[PERSON_NAME]"
type textarea "x"
type textarea "[PERSON_NAME]"
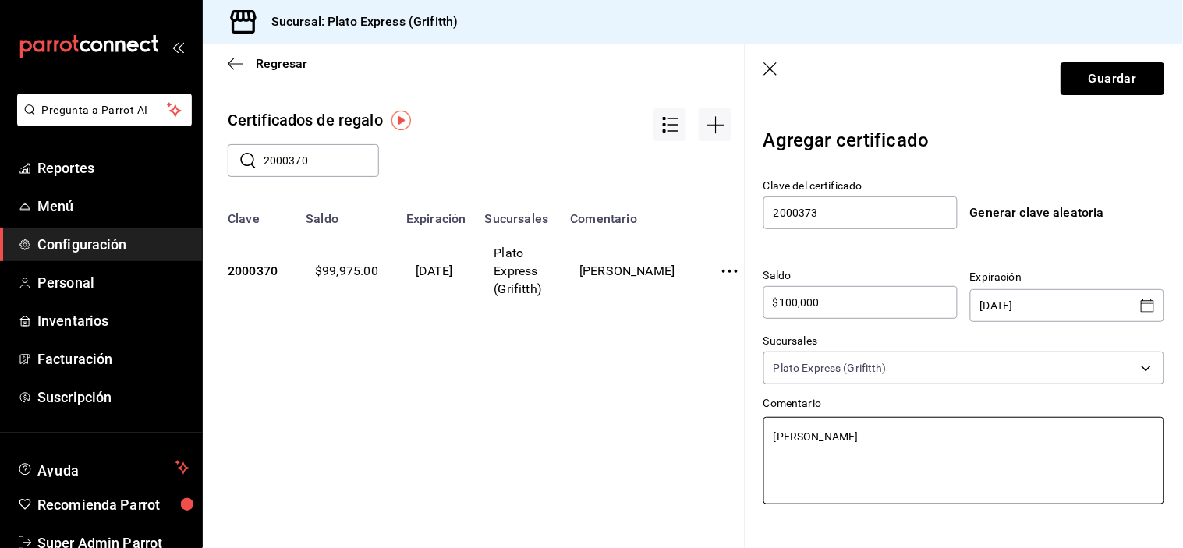
type textarea "x"
type textarea "[PERSON_NAME]"
type textarea "x"
type textarea "[PERSON_NAME]"
type textarea "x"
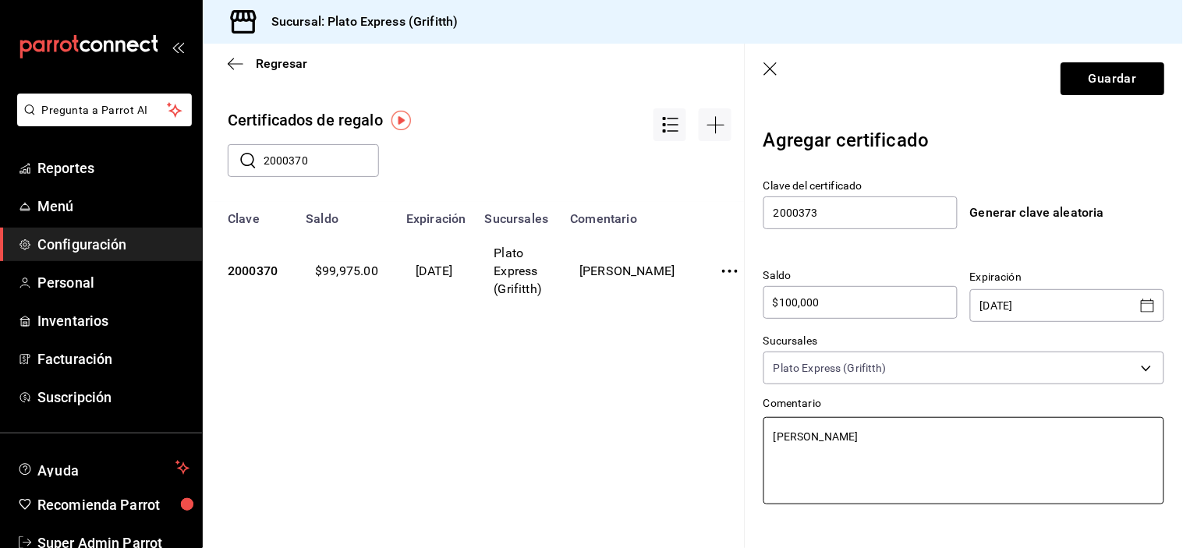
type textarea "[PERSON_NAME]"
type textarea "x"
type textarea "[PERSON_NAME]"
type textarea "x"
type textarea "[PERSON_NAME]"
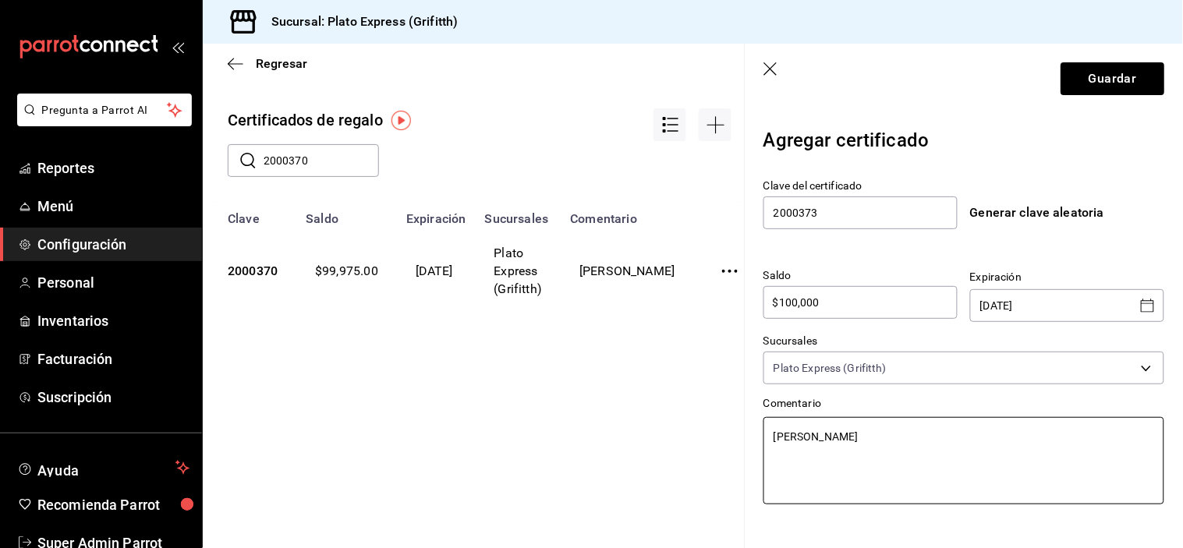
type textarea "x"
type textarea "[PERSON_NAME]"
type textarea "x"
type textarea "[PERSON_NAME]"
type textarea "x"
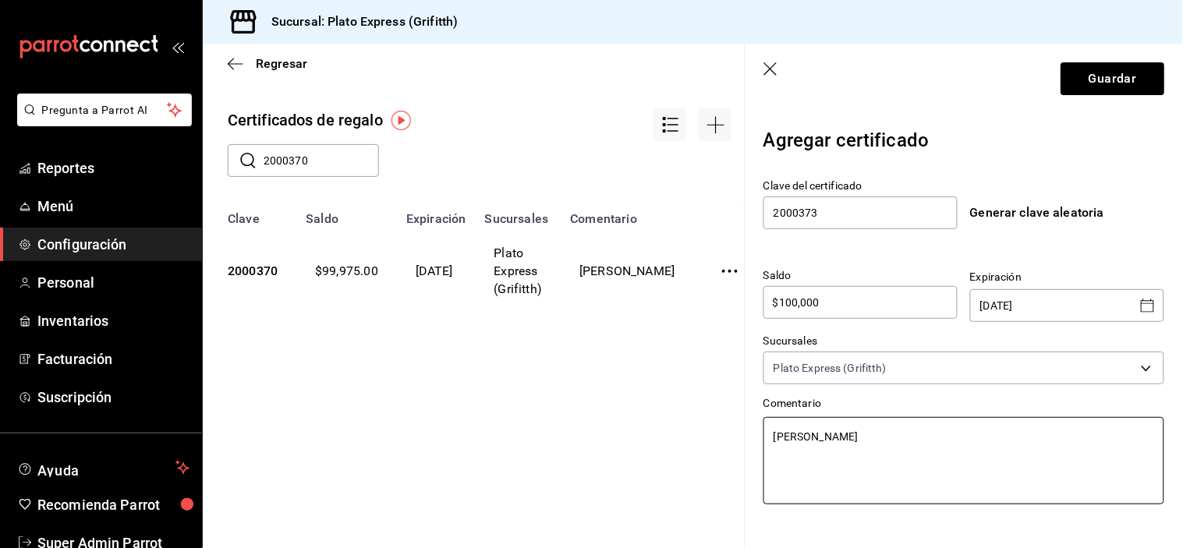
type textarea "[PERSON_NAME]"
type textarea "x"
type textarea "[PERSON_NAME]"
type textarea "x"
type textarea "[PERSON_NAME]"
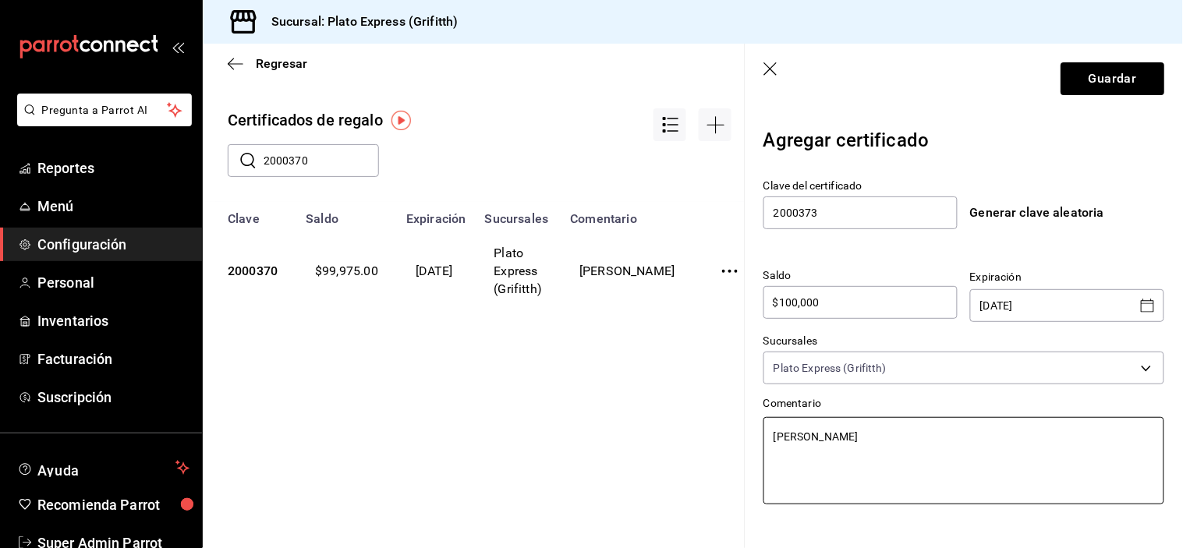
type textarea "x"
type textarea "[PERSON_NAME]"
type textarea "x"
type textarea "[PERSON_NAME] [PERSON_NAME]"
type textarea "x"
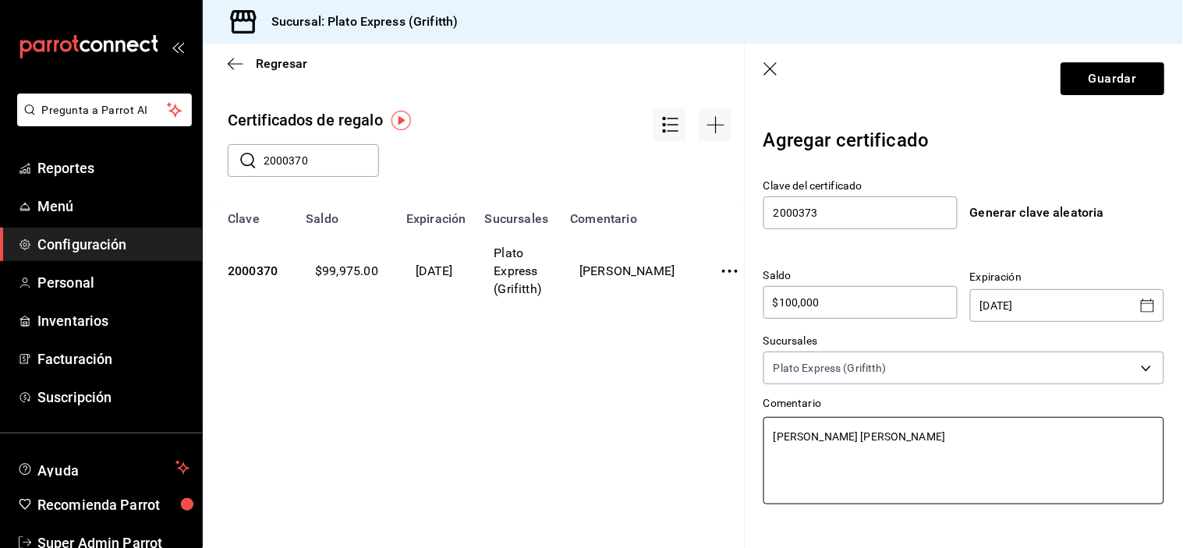
type textarea "[PERSON_NAME] [PERSON_NAME]"
type textarea "x"
type textarea "[PERSON_NAME] [PERSON_NAME] G"
type textarea "x"
type textarea "[PERSON_NAME] [PERSON_NAME] GA"
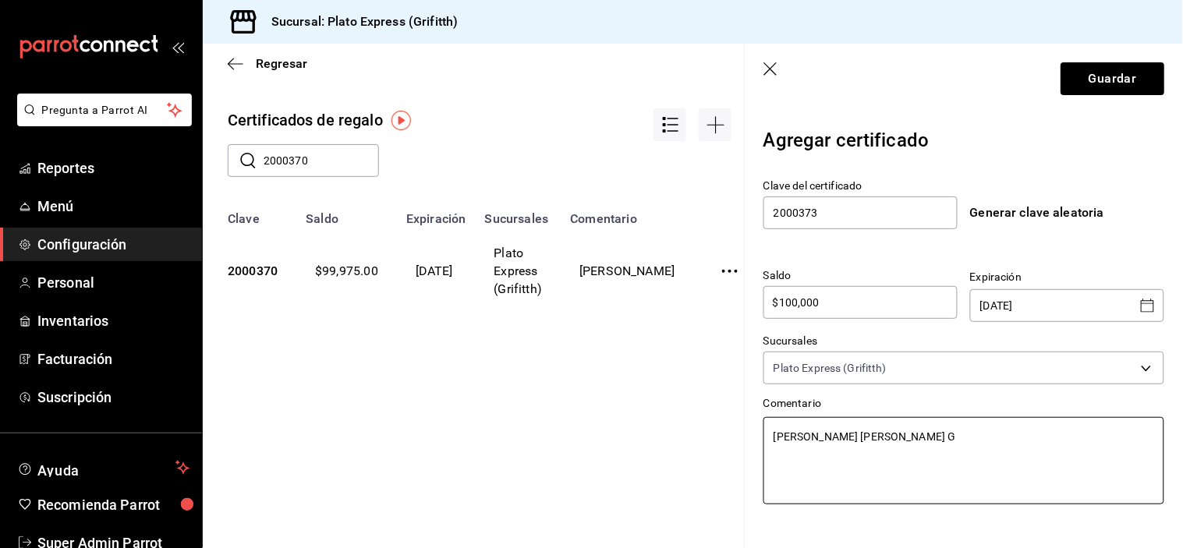
type textarea "x"
type textarea "[PERSON_NAME] [PERSON_NAME] GAR"
type textarea "x"
type textarea "[PERSON_NAME] [PERSON_NAME] GARC"
type textarea "x"
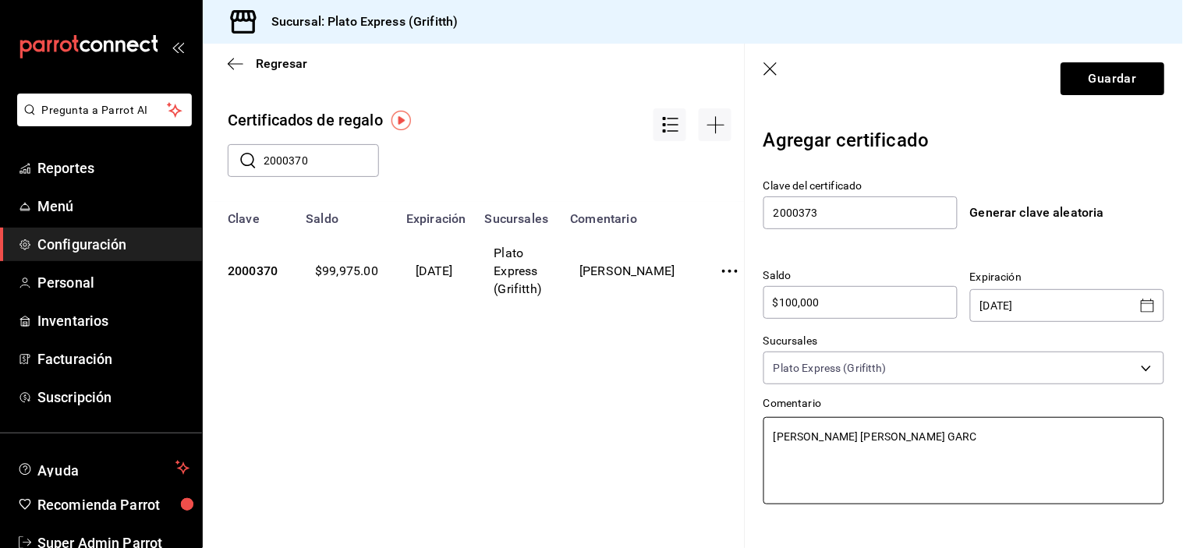
type textarea "[PERSON_NAME] [PERSON_NAME] GARCI"
type textarea "x"
type textarea "[PERSON_NAME] [PERSON_NAME] [PERSON_NAME]"
type textarea "x"
type textarea "[PERSON_NAME] [PERSON_NAME] [PERSON_NAME]"
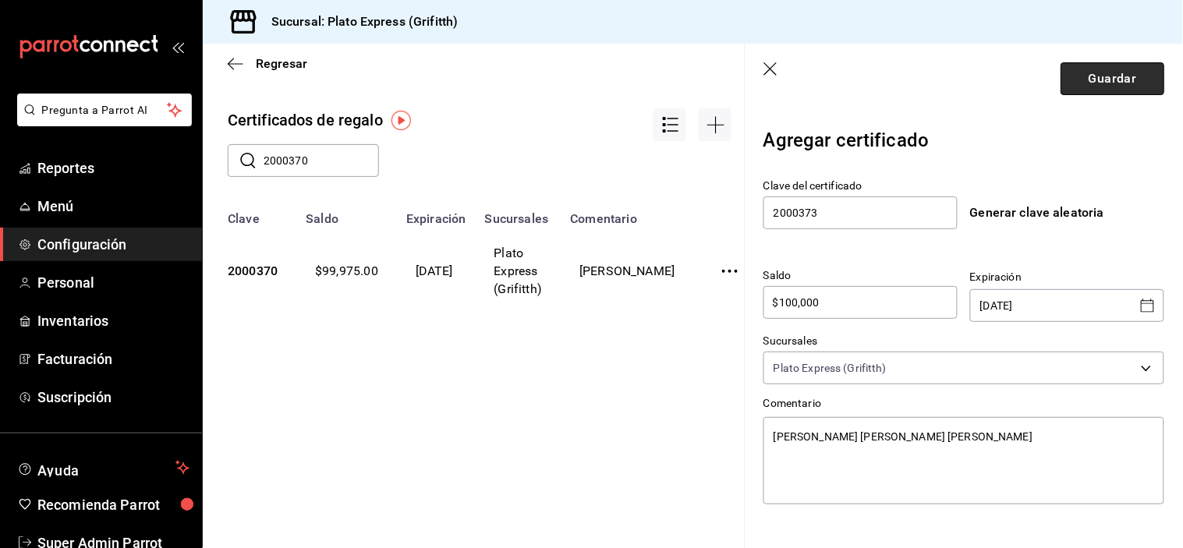
click at [1105, 79] on button "Guardar" at bounding box center [1113, 78] width 104 height 33
type textarea "x"
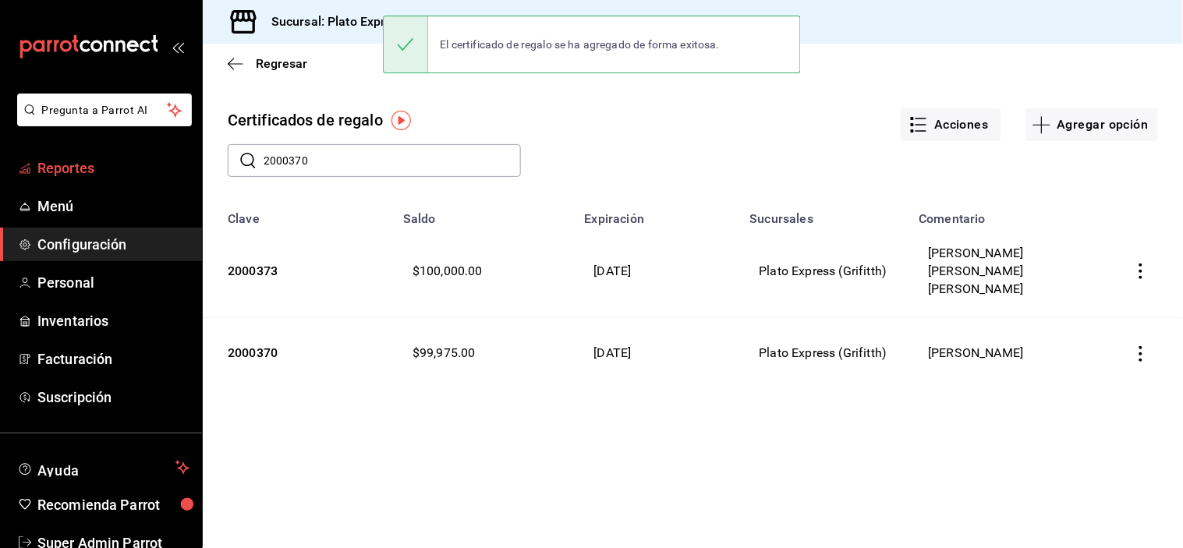
click at [165, 182] on link "Reportes" at bounding box center [101, 168] width 202 height 34
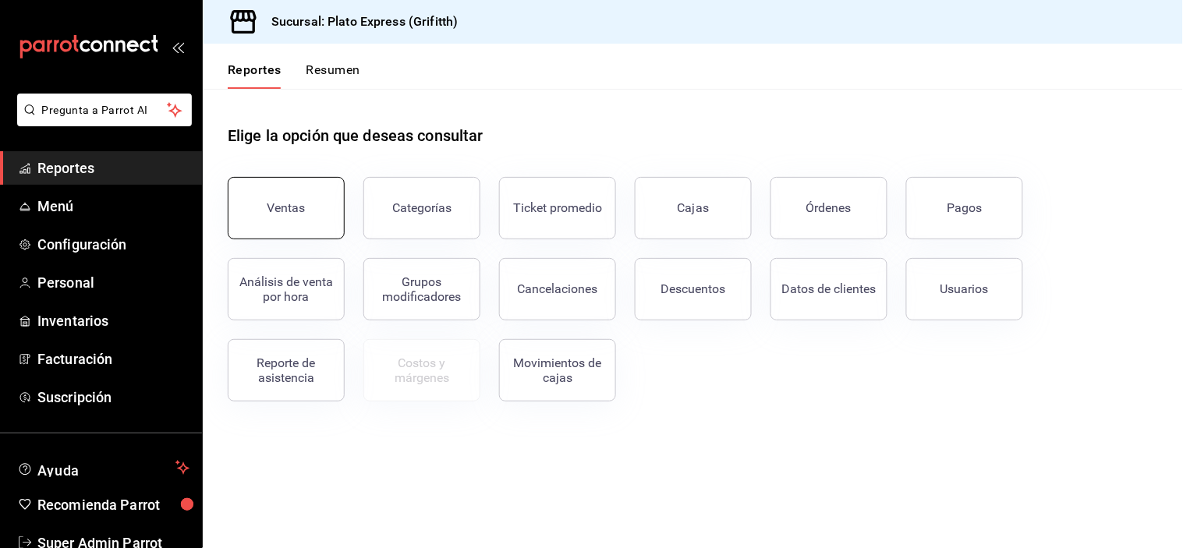
click at [289, 199] on button "Ventas" at bounding box center [286, 208] width 117 height 62
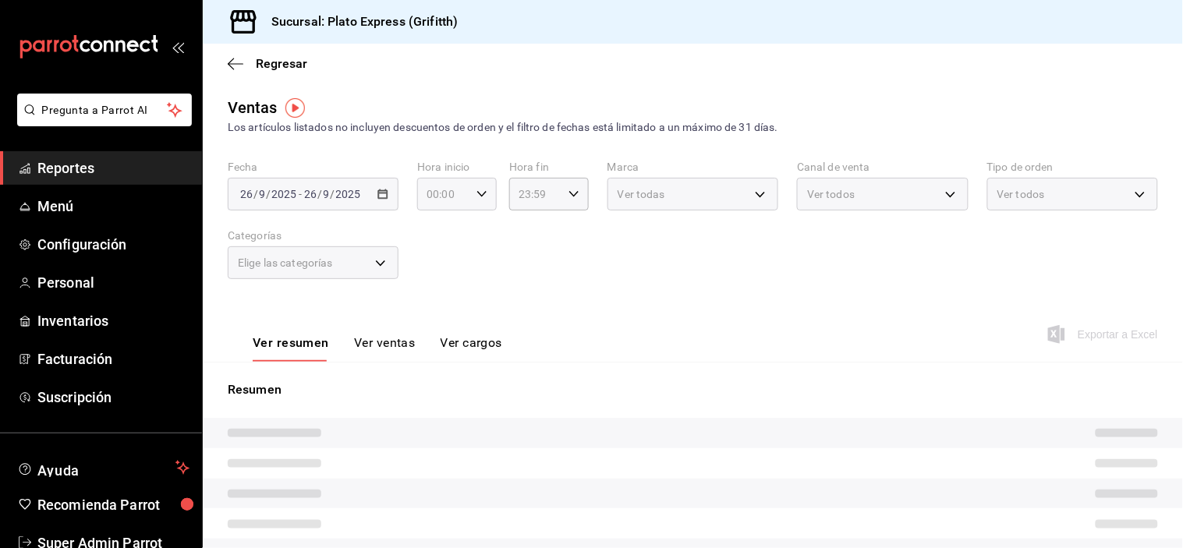
click at [464, 195] on input "00:00" at bounding box center [443, 194] width 53 height 31
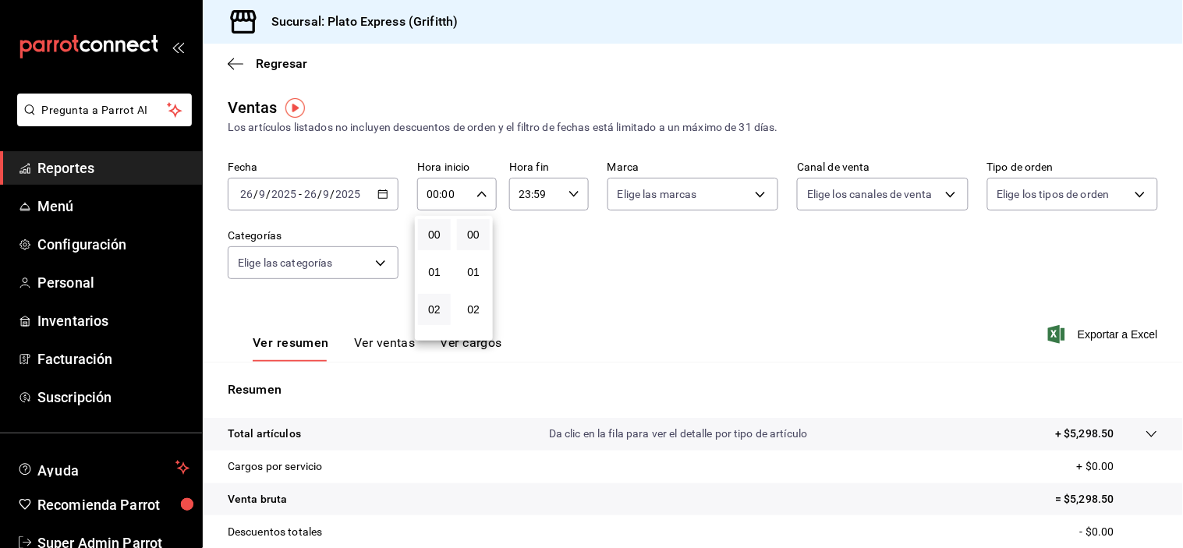
click at [437, 321] on button "02" at bounding box center [434, 309] width 33 height 31
type input "02:00"
click at [437, 310] on button "09" at bounding box center [434, 294] width 33 height 31
type input "09:00"
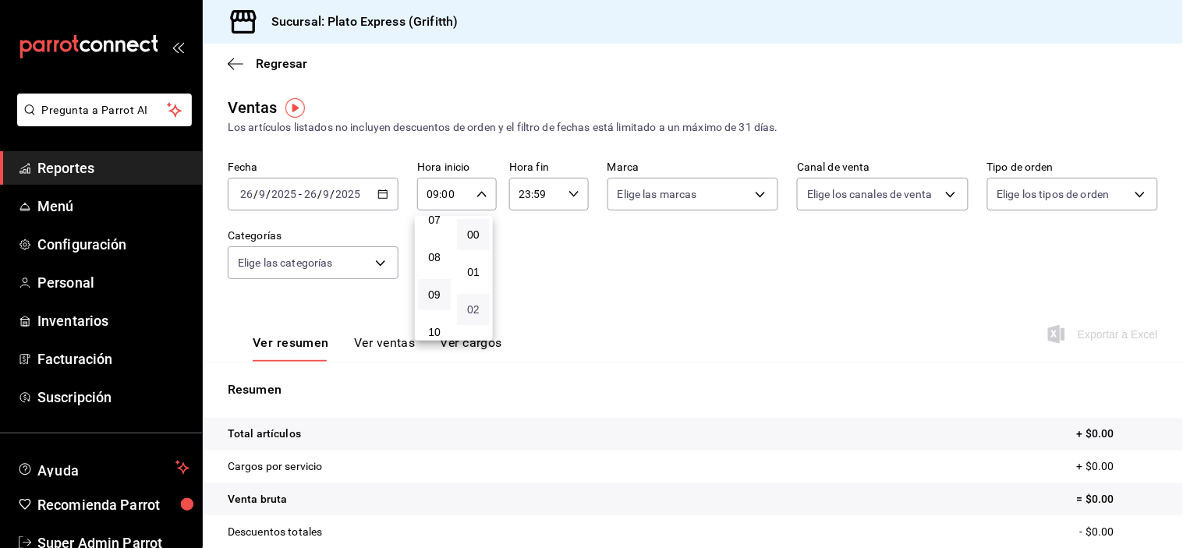
click at [469, 310] on span "02" at bounding box center [473, 309] width 14 height 12
click at [469, 257] on button "40" at bounding box center [473, 241] width 33 height 31
type input "09:40"
